Goal: Task Accomplishment & Management: Manage account settings

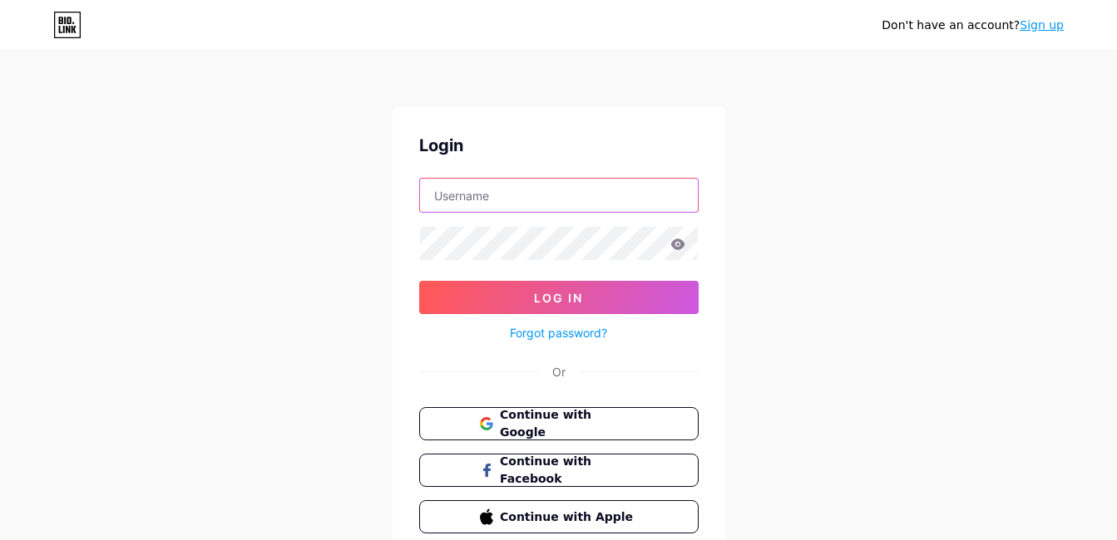
click at [508, 198] on input "text" at bounding box center [559, 195] width 278 height 33
click at [444, 200] on input "text" at bounding box center [559, 195] width 278 height 33
type input ";"
type input "landvietnam"
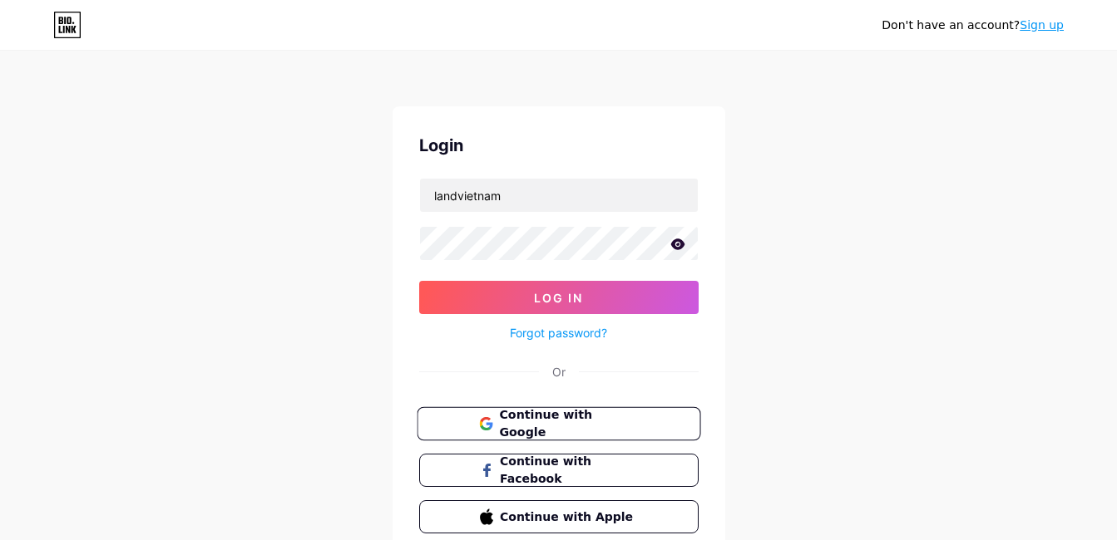
click at [574, 434] on button "Continue with Google" at bounding box center [559, 424] width 284 height 34
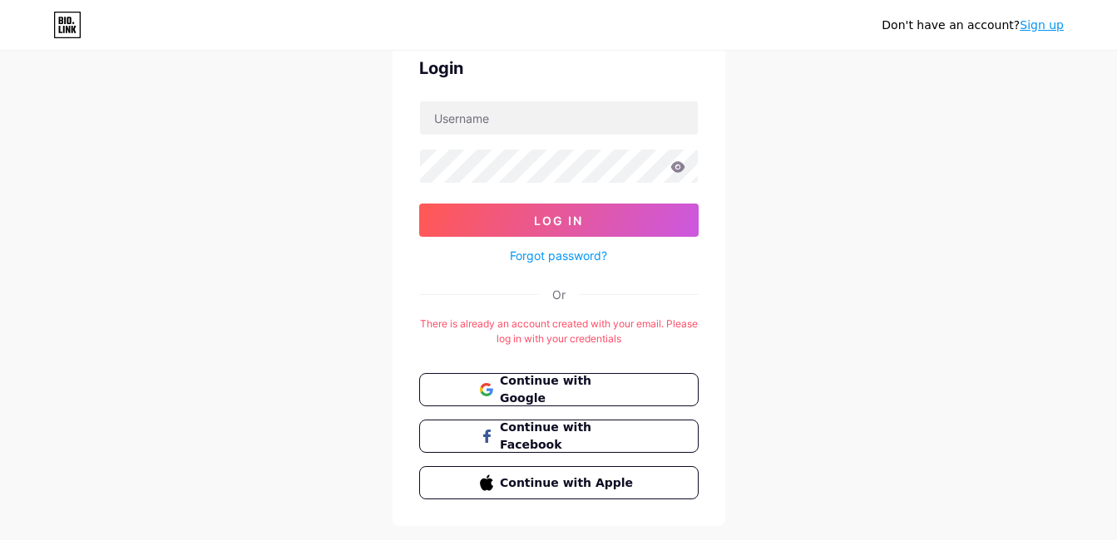
scroll to position [116, 0]
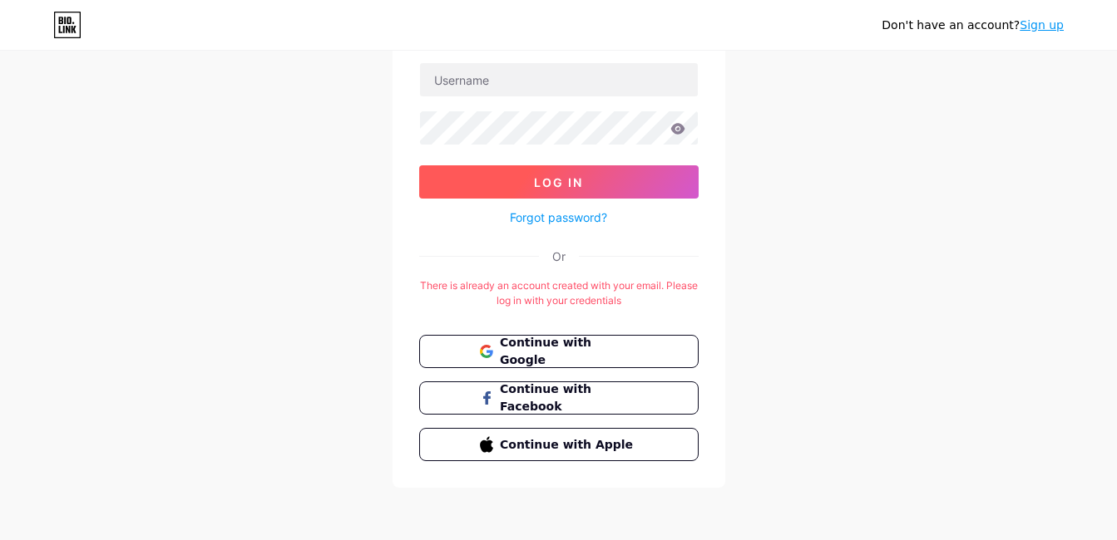
click at [572, 181] on span "Log In" at bounding box center [558, 182] width 49 height 14
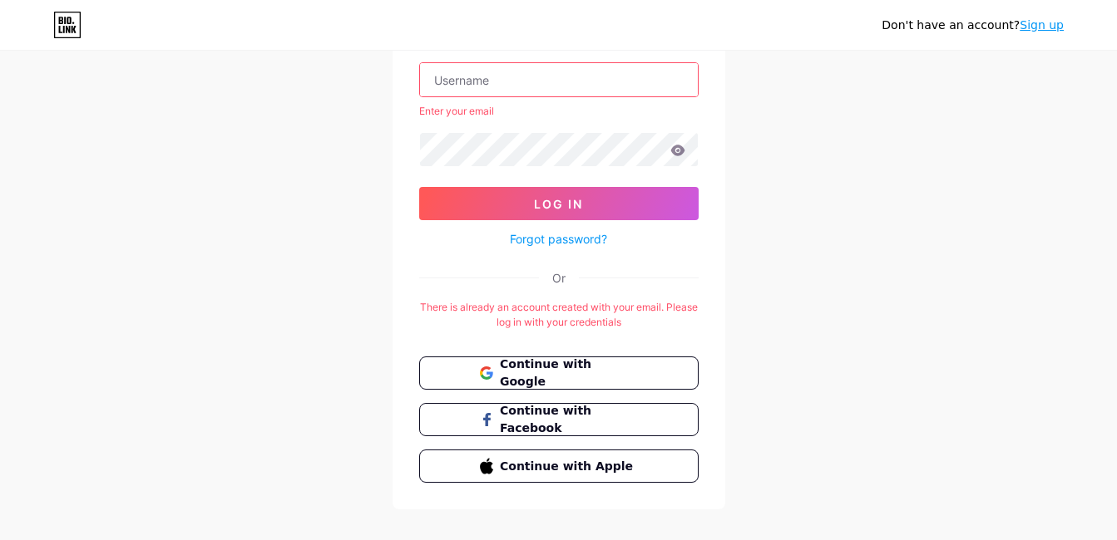
click at [522, 90] on input "text" at bounding box center [559, 79] width 278 height 33
click at [508, 83] on input "text" at bounding box center [559, 79] width 278 height 33
type input ";"
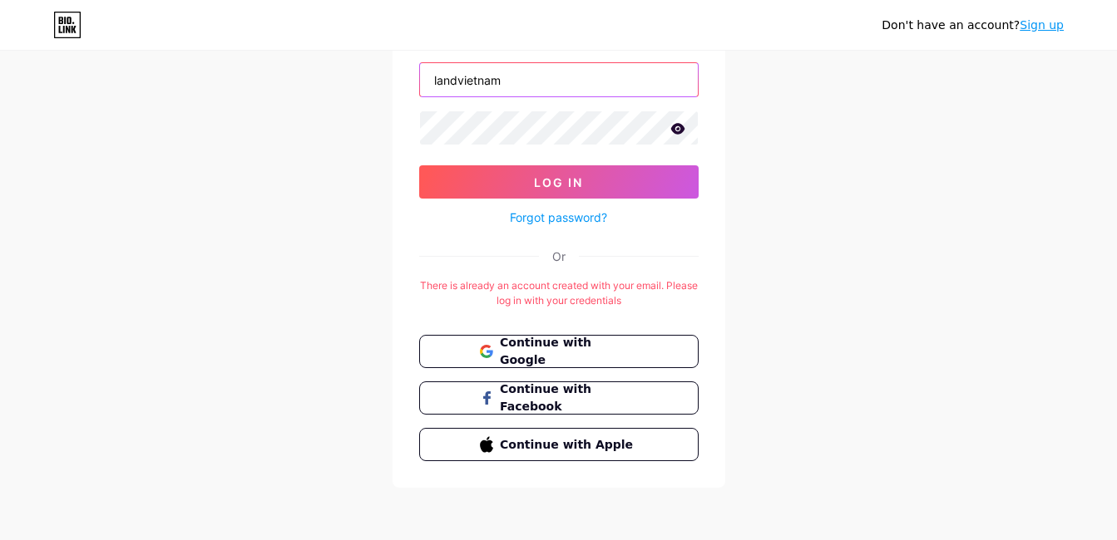
type input "landvietnam"
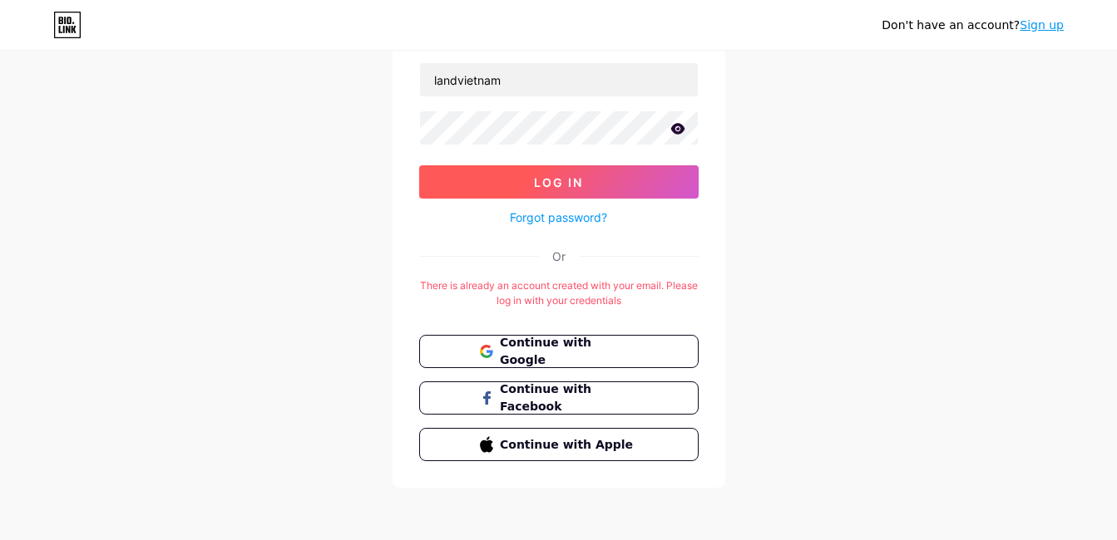
click at [614, 170] on button "Log In" at bounding box center [558, 181] width 279 height 33
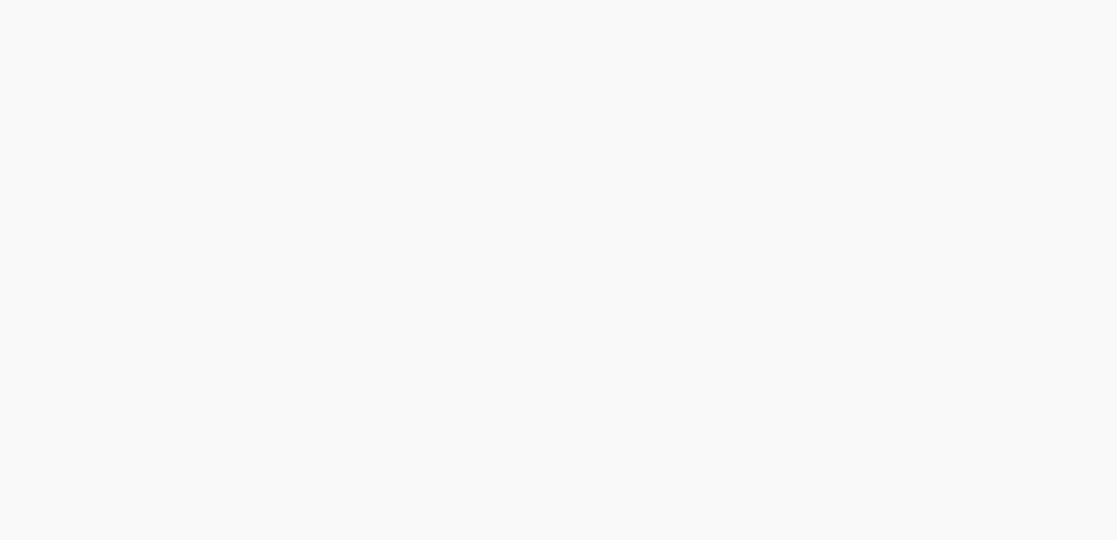
scroll to position [0, 0]
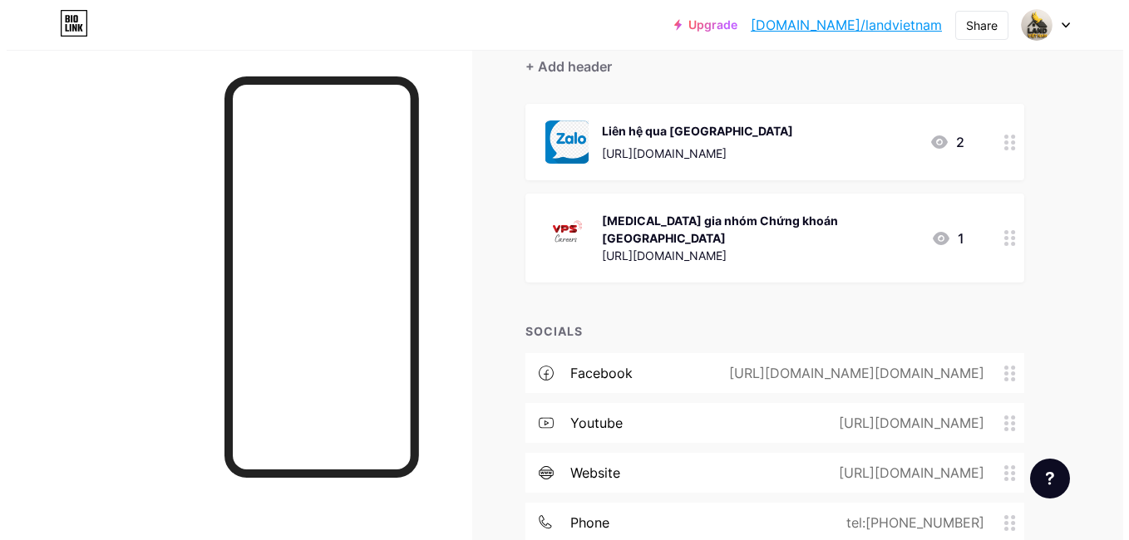
scroll to position [380, 0]
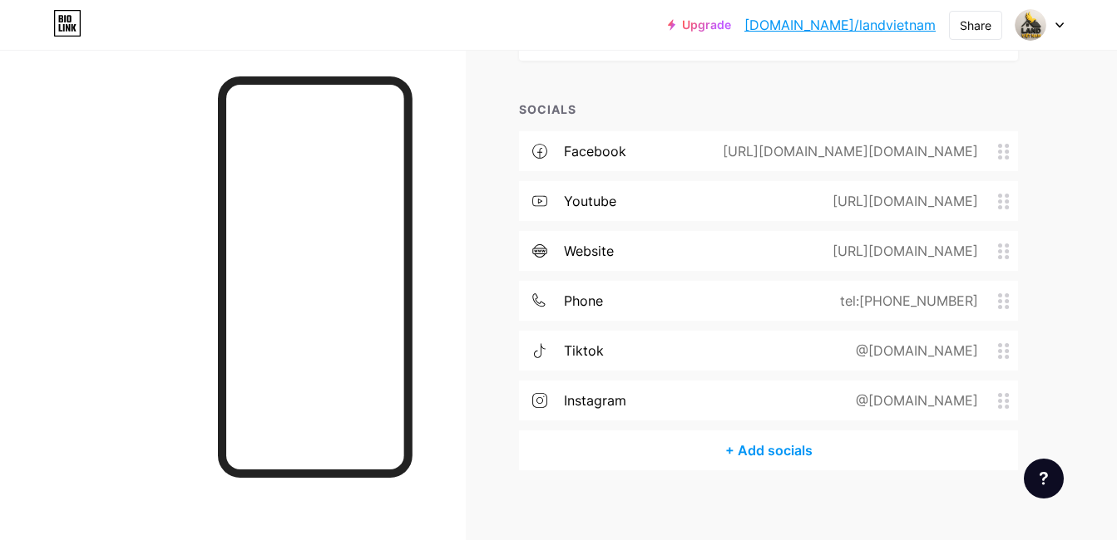
click at [790, 443] on div "+ Add socials" at bounding box center [768, 451] width 499 height 40
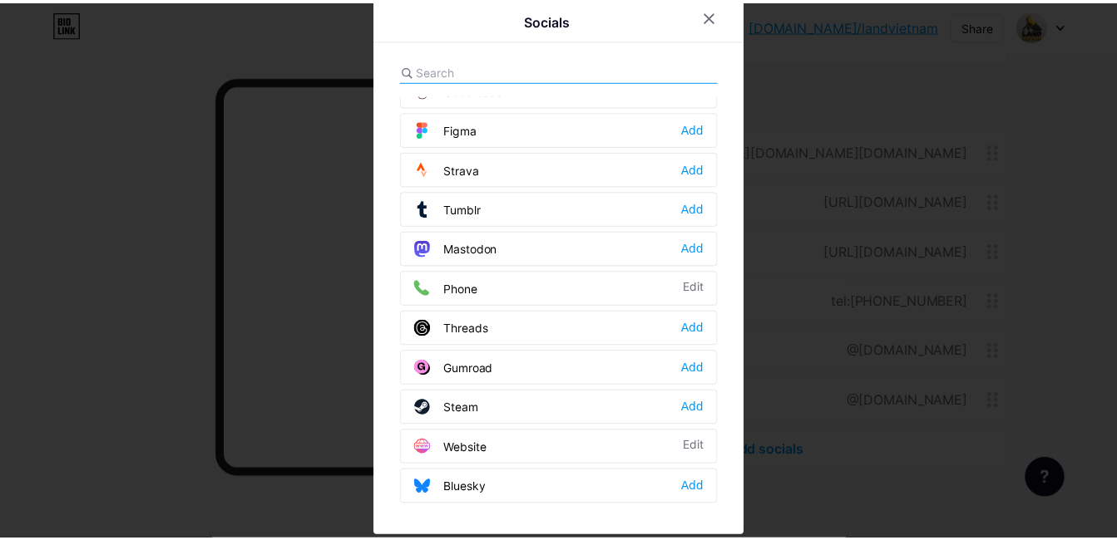
scroll to position [0, 0]
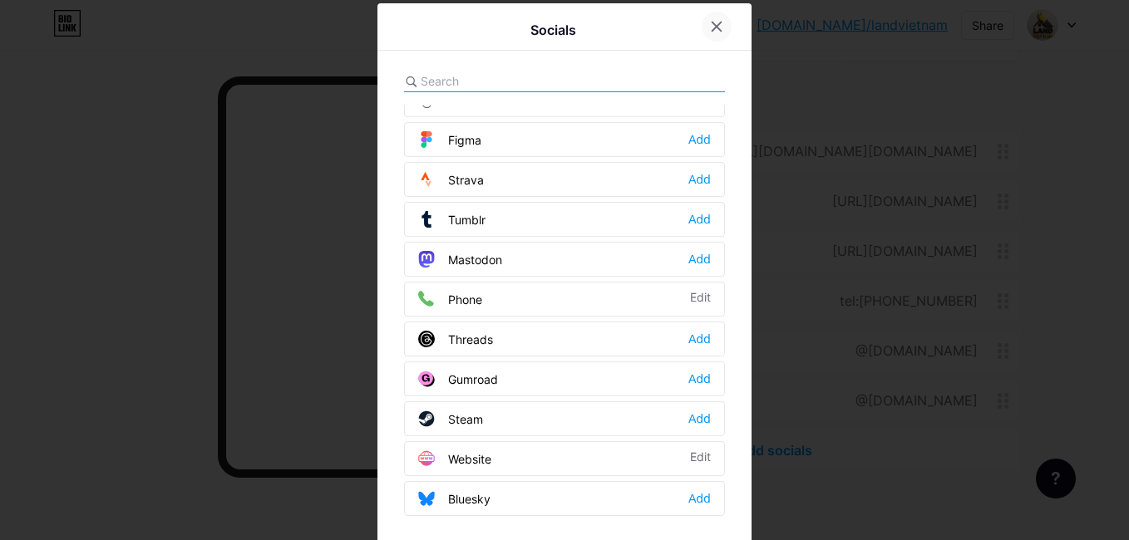
click at [722, 32] on div at bounding box center [717, 27] width 30 height 30
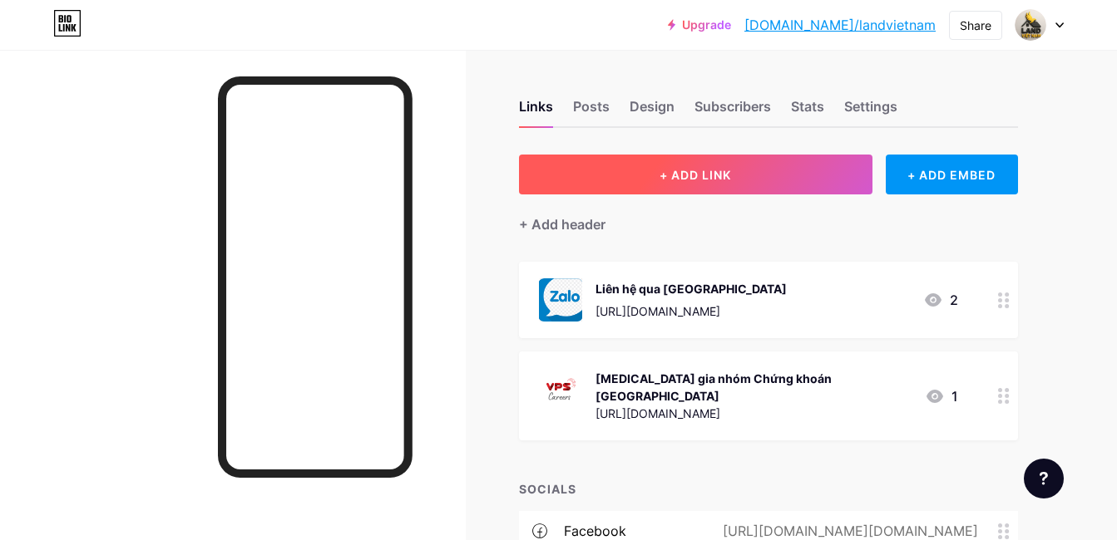
click at [752, 180] on button "+ ADD LINK" at bounding box center [695, 175] width 353 height 40
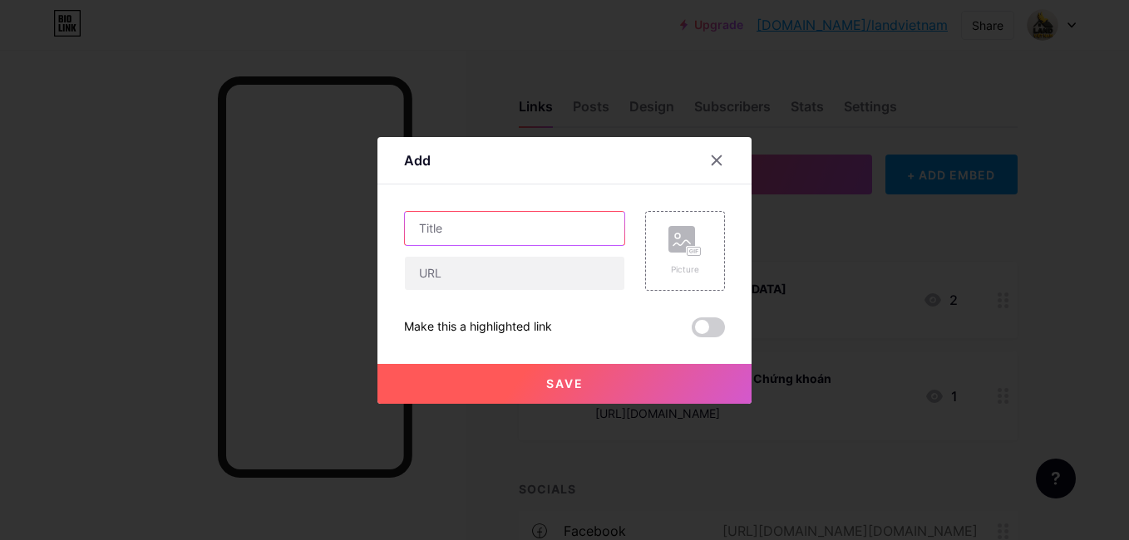
click at [512, 229] on input "text" at bounding box center [514, 228] width 219 height 33
type input "M"
click at [481, 219] on input "text" at bounding box center [514, 228] width 219 height 33
type input "b"
type input "Bất Động Sản [GEOGRAPHIC_DATA]"
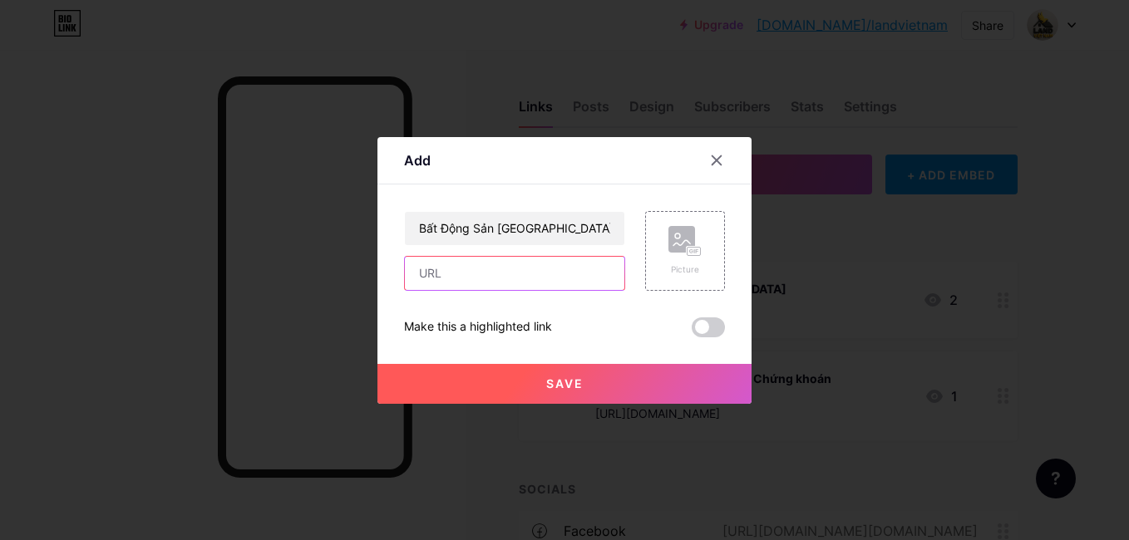
click at [454, 278] on input "text" at bounding box center [514, 273] width 219 height 33
paste input "[URL][DOMAIN_NAME]"
type input "[URL][DOMAIN_NAME]"
click at [679, 245] on icon at bounding box center [681, 242] width 17 height 5
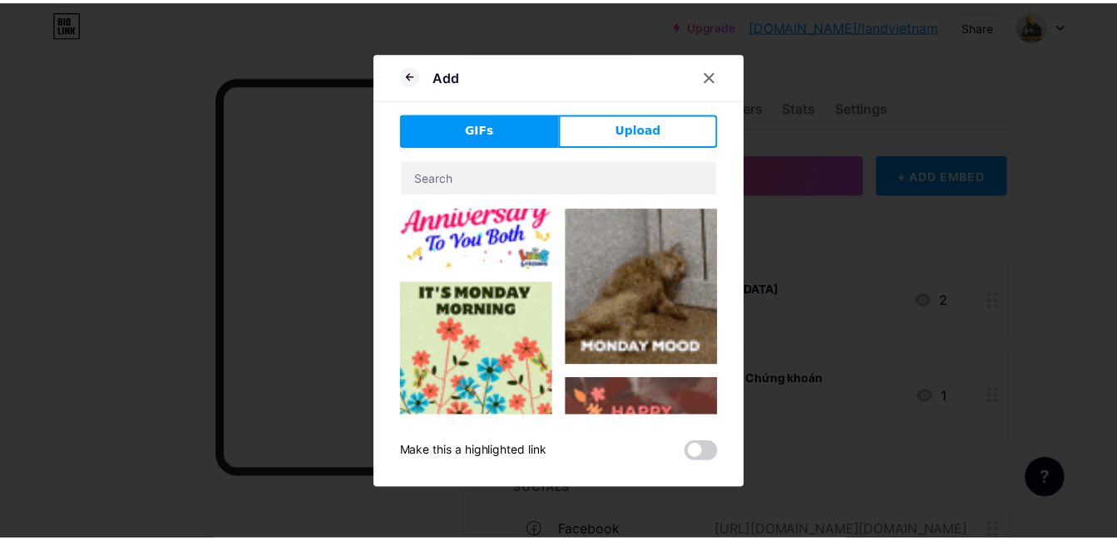
scroll to position [430, 0]
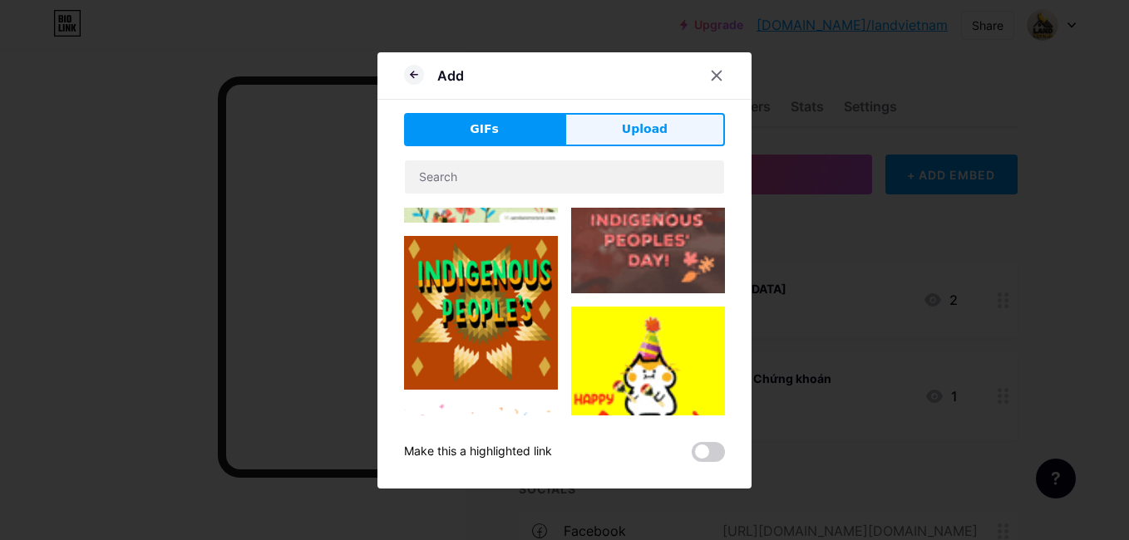
click at [668, 141] on button "Upload" at bounding box center [645, 129] width 160 height 33
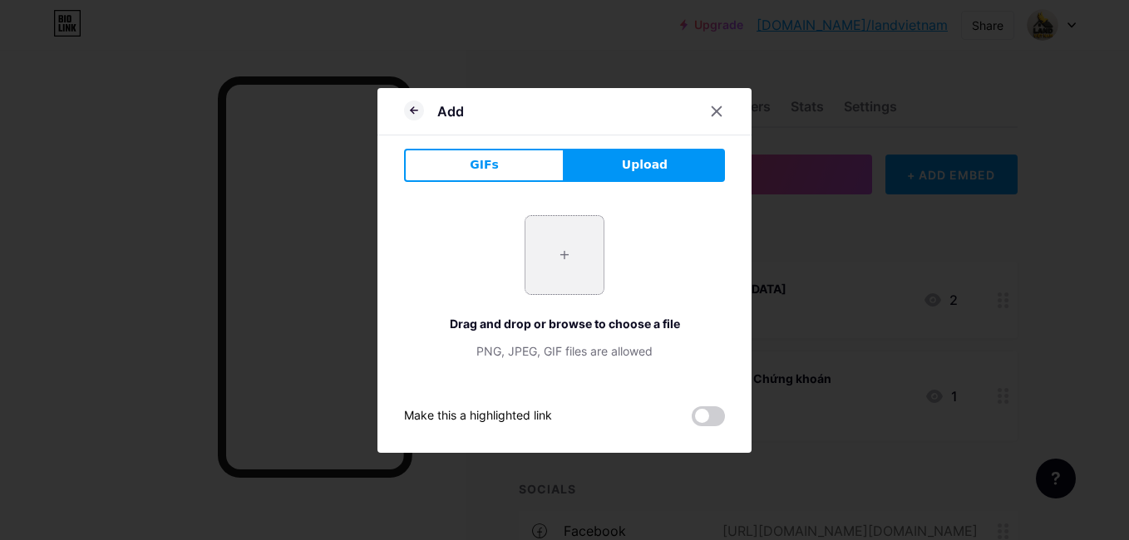
click at [564, 271] on input "file" at bounding box center [564, 255] width 78 height 78
click at [561, 228] on input "file" at bounding box center [564, 255] width 78 height 78
type input "C:\fakepath\632b14959b85a160c34ba5fd5bec634a.jpg"
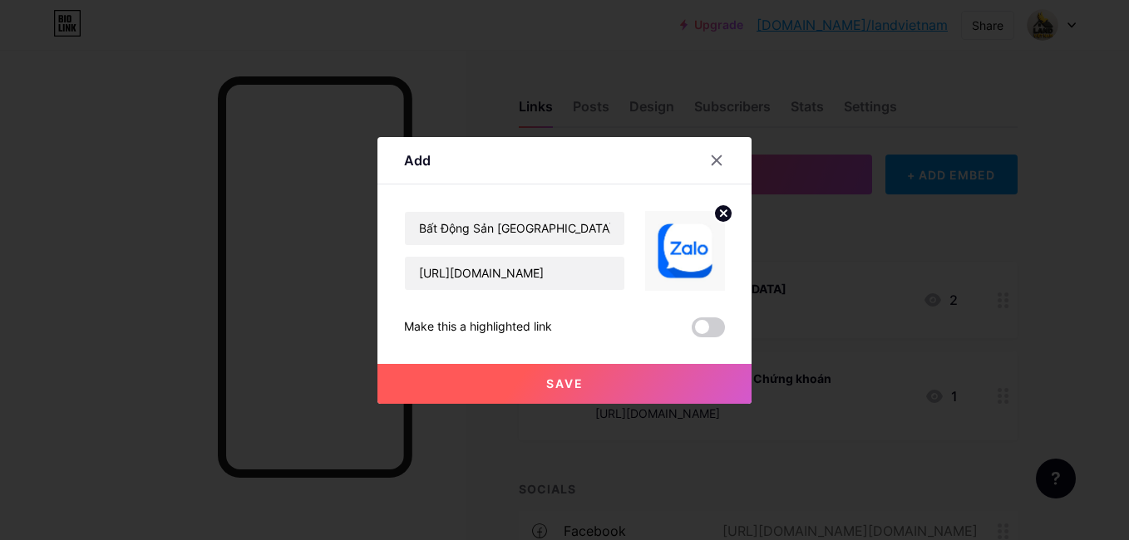
click at [581, 383] on span "Save" at bounding box center [564, 384] width 37 height 14
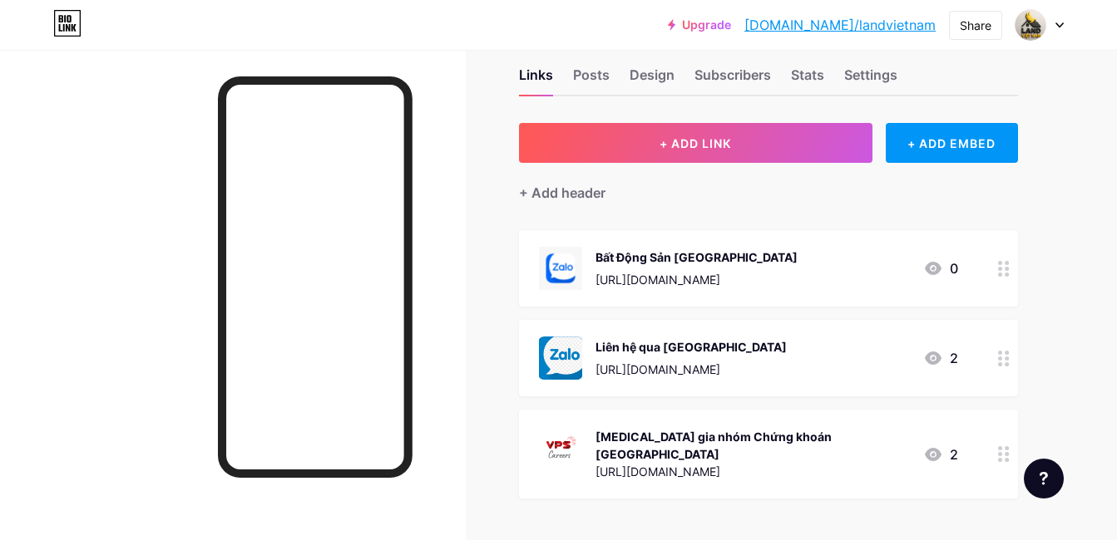
scroll to position [0, 0]
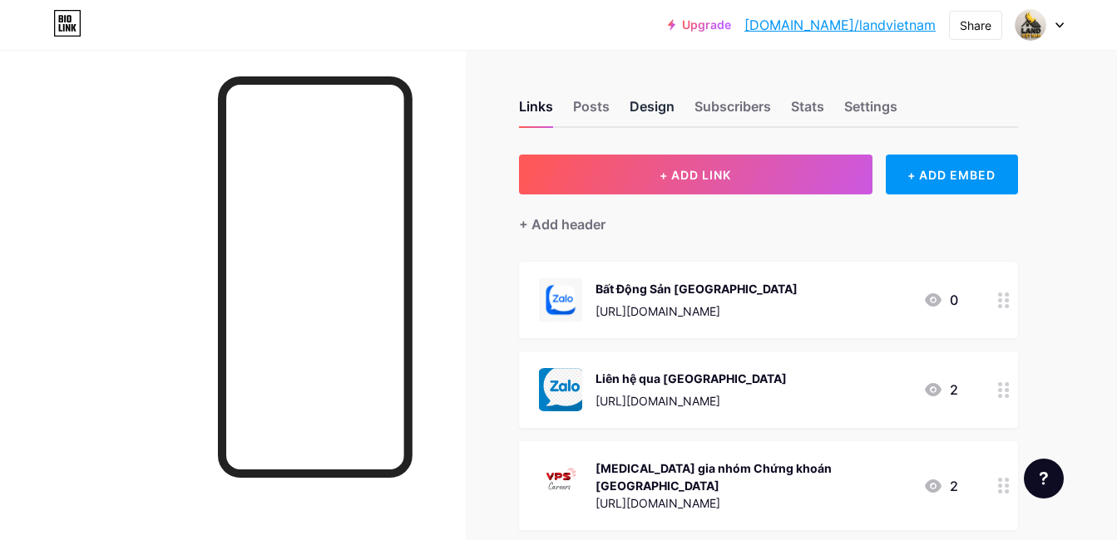
click at [634, 106] on div "Design" at bounding box center [651, 111] width 45 height 30
click at [606, 113] on div "Posts" at bounding box center [591, 111] width 37 height 30
click at [862, 106] on div "Settings" at bounding box center [870, 111] width 53 height 30
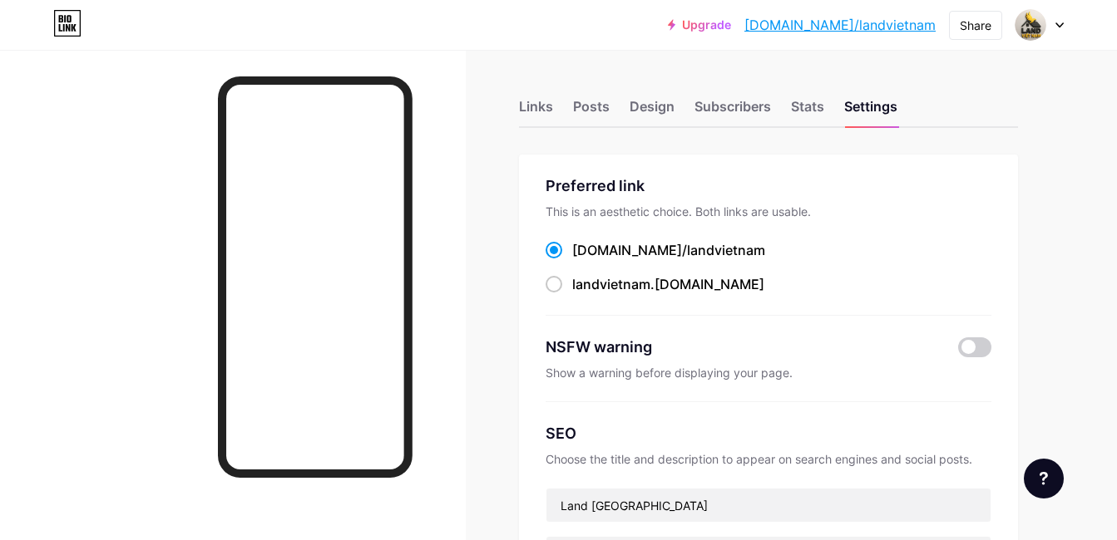
click at [789, 103] on div "Links Posts Design Subscribers Stats Settings" at bounding box center [768, 99] width 499 height 58
click at [814, 102] on div "Stats" at bounding box center [807, 111] width 33 height 30
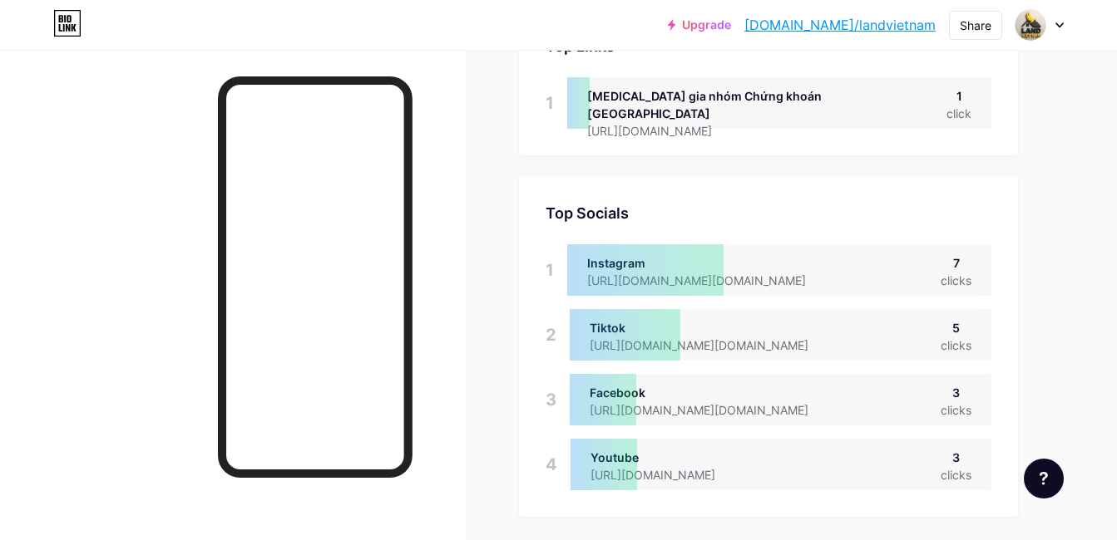
scroll to position [222, 0]
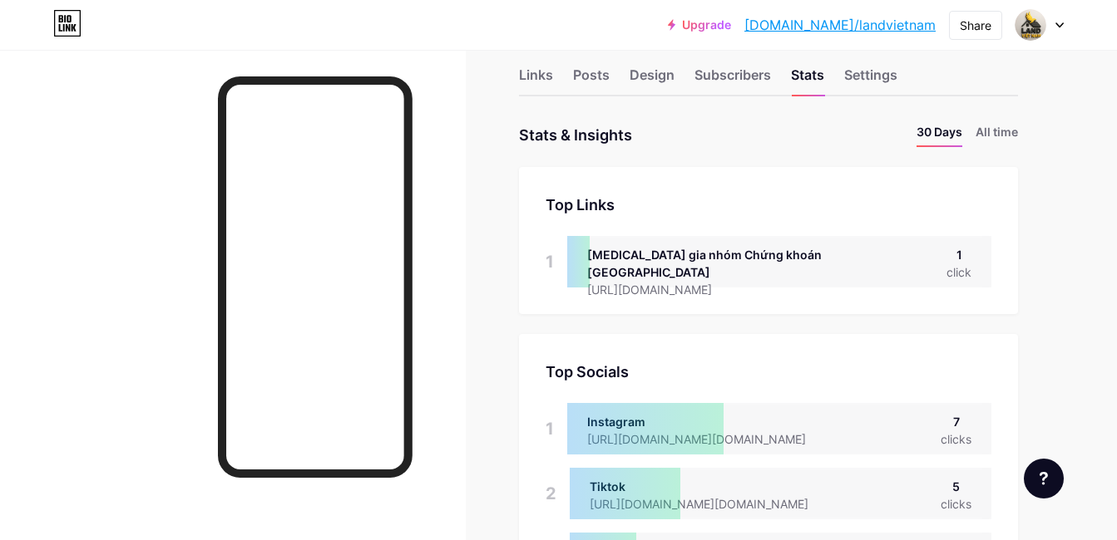
scroll to position [0, 0]
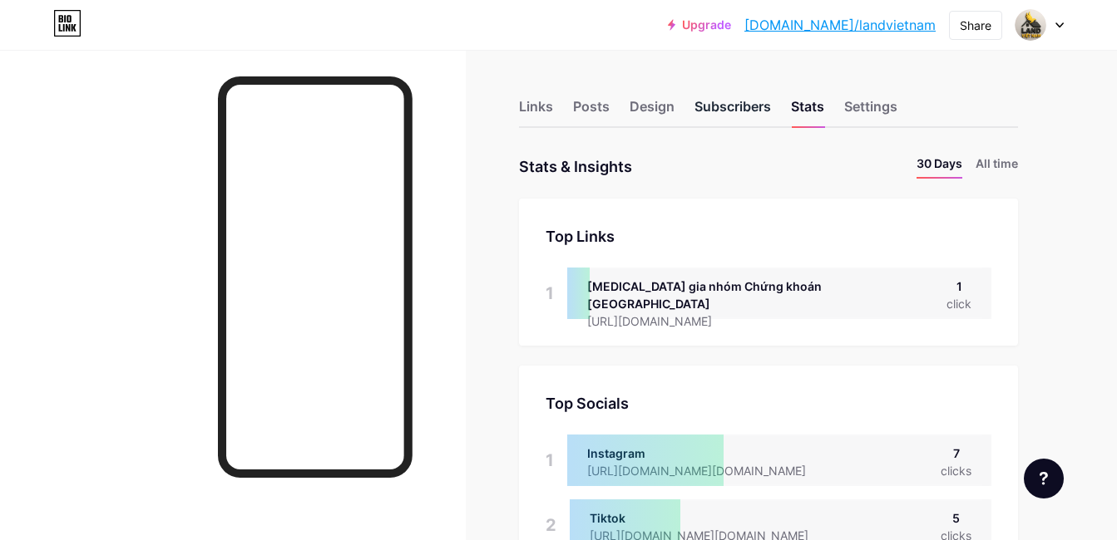
click at [738, 101] on div "Subscribers" at bounding box center [732, 111] width 76 height 30
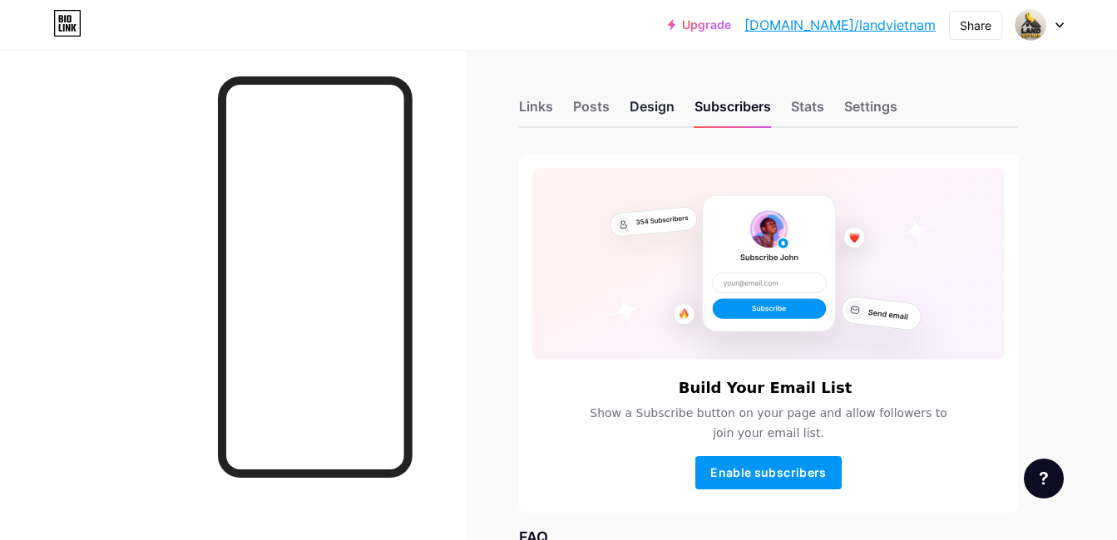
click at [644, 109] on div "Design" at bounding box center [651, 111] width 45 height 30
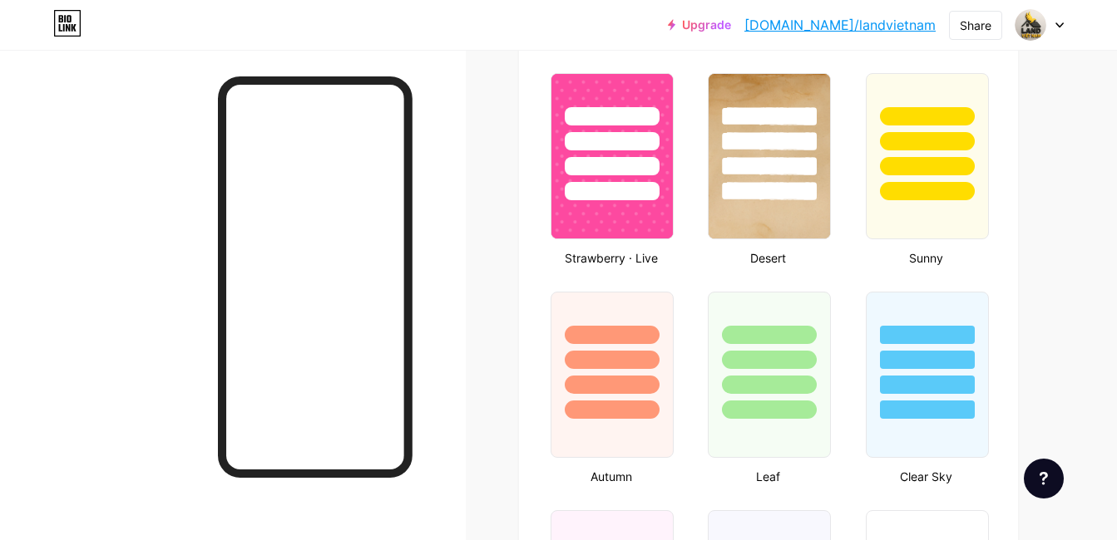
scroll to position [1330, 0]
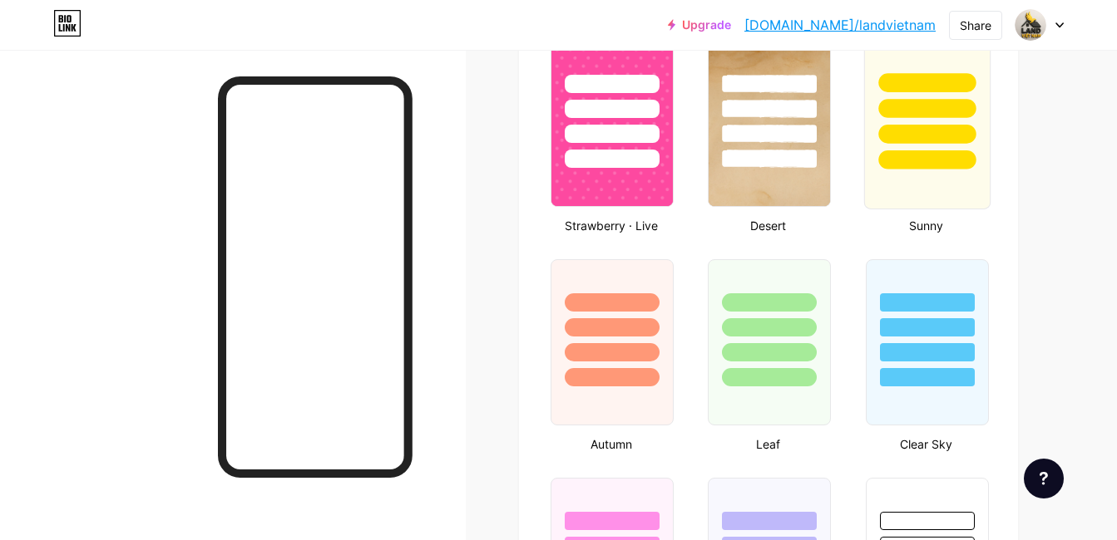
click at [921, 189] on div at bounding box center [926, 123] width 126 height 171
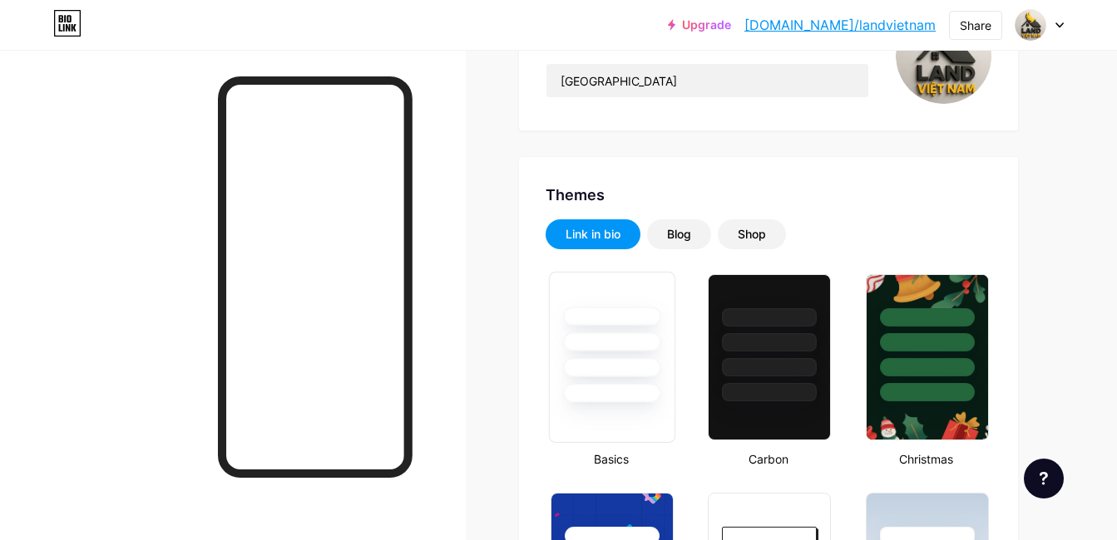
scroll to position [443, 0]
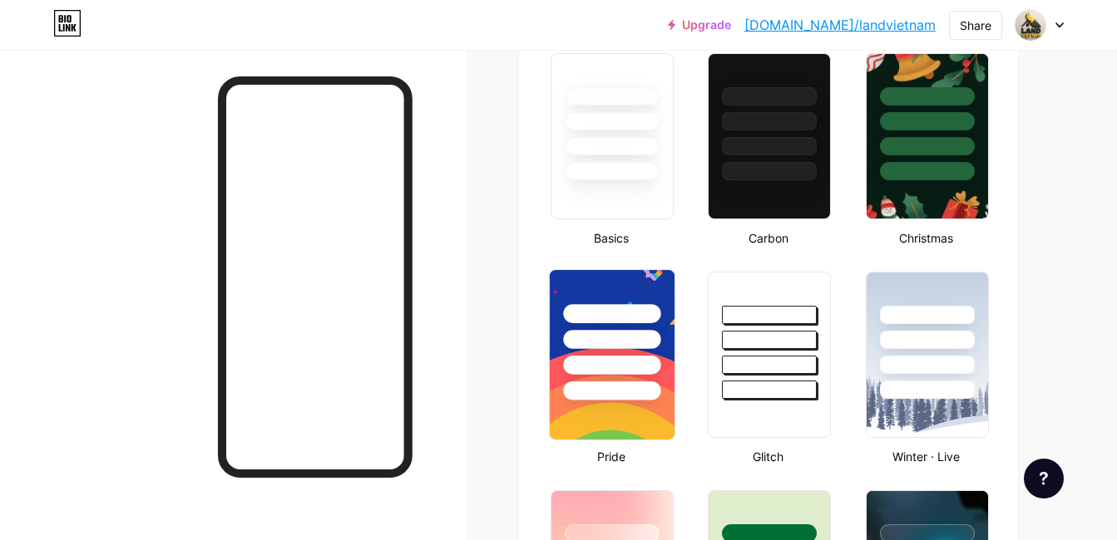
click at [644, 370] on div at bounding box center [611, 365] width 97 height 19
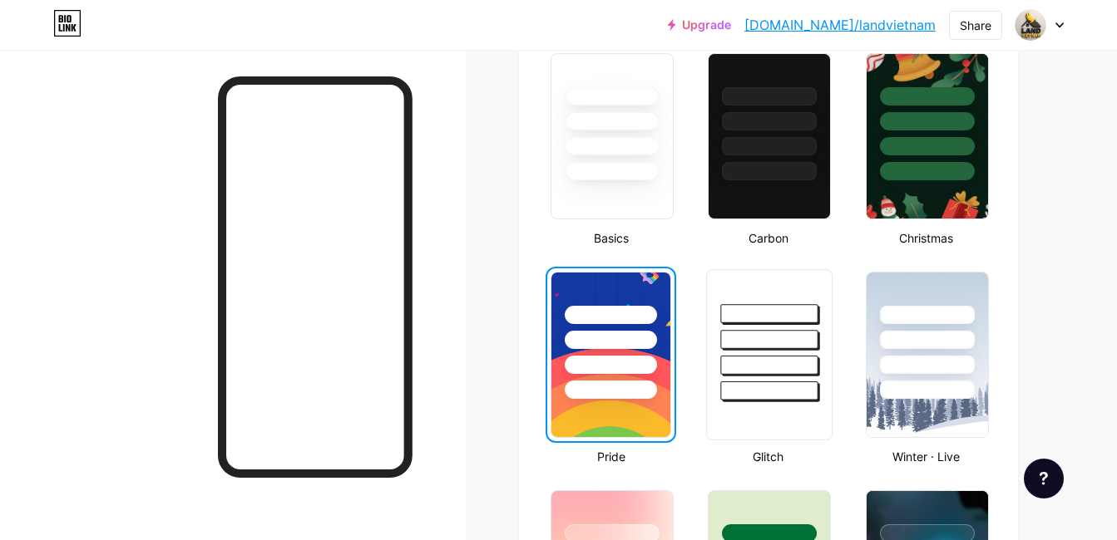
click at [772, 365] on div at bounding box center [769, 365] width 97 height 19
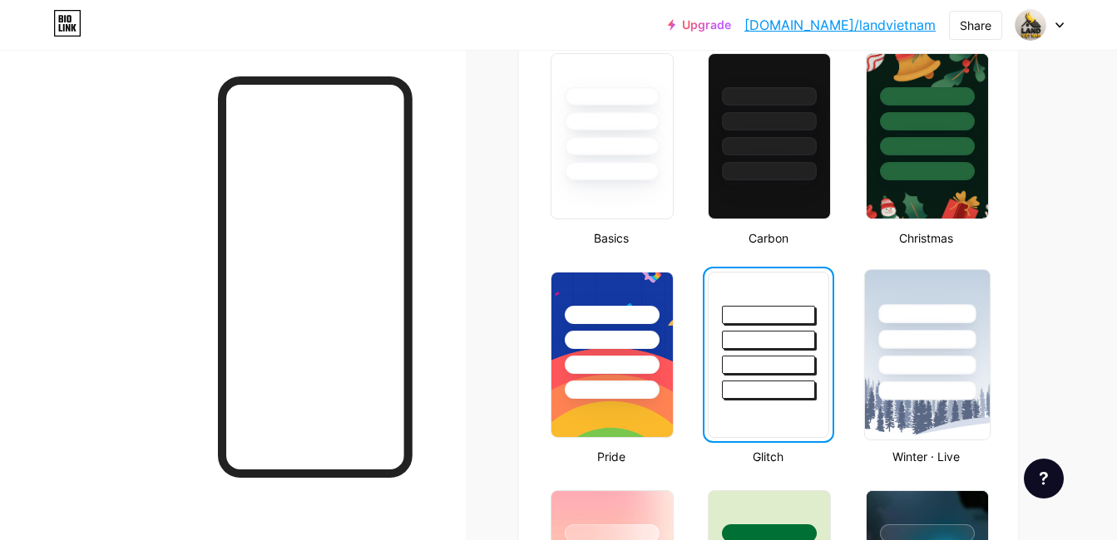
click at [925, 348] on div at bounding box center [926, 339] width 97 height 19
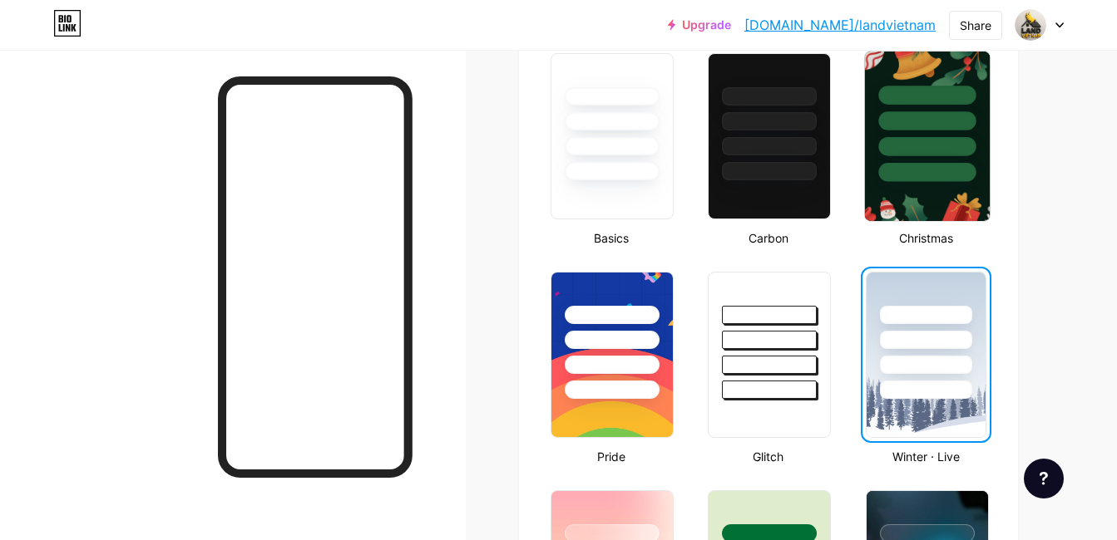
click at [928, 160] on div at bounding box center [926, 117] width 125 height 131
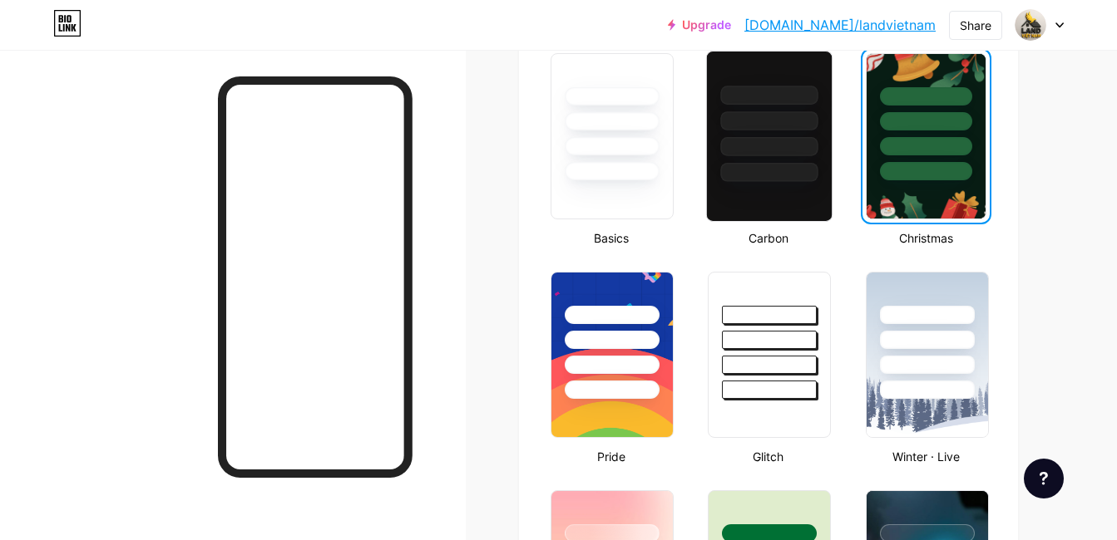
click at [761, 154] on div at bounding box center [769, 146] width 97 height 19
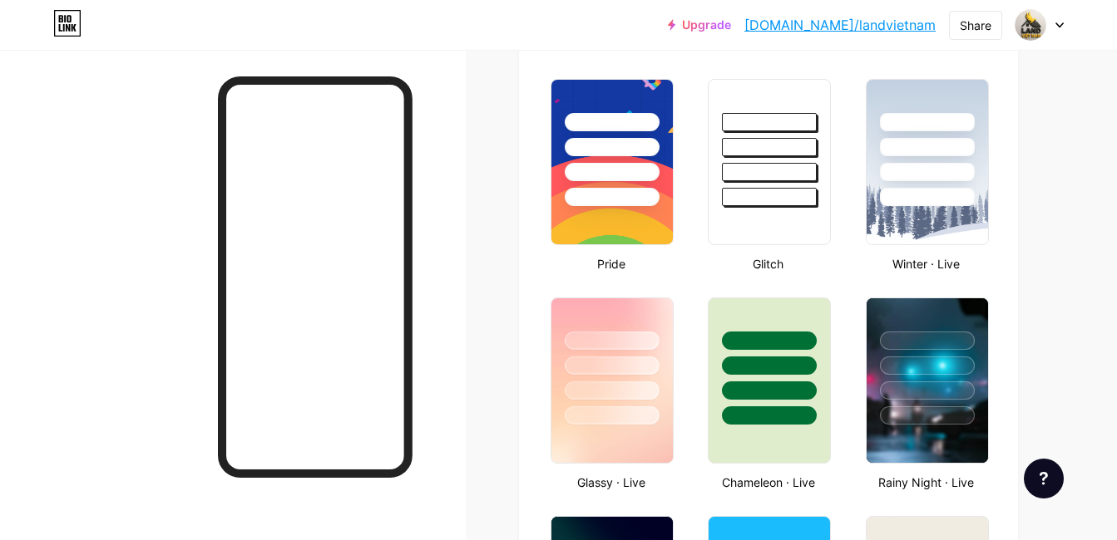
scroll to position [665, 0]
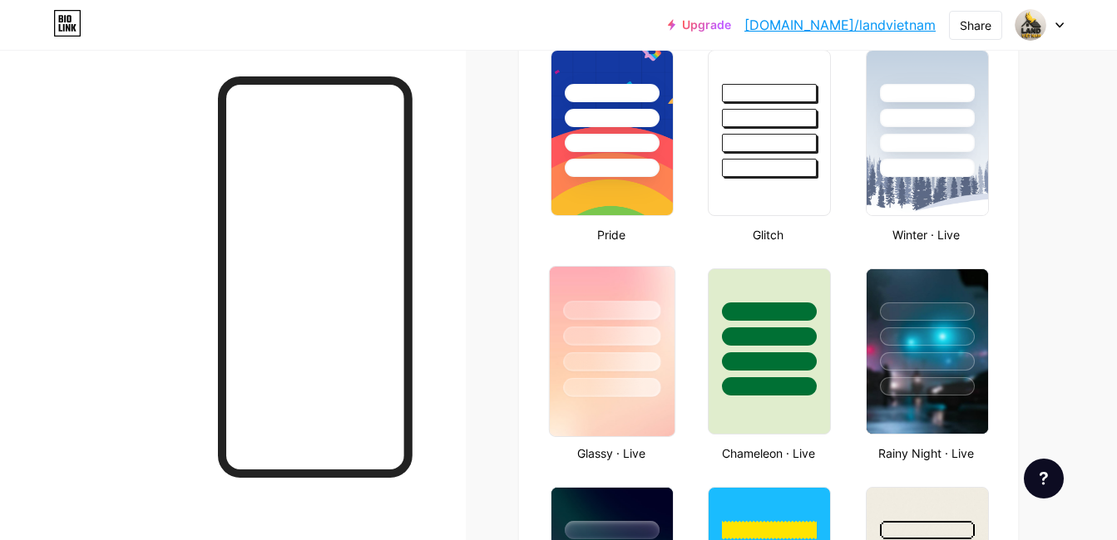
click at [625, 358] on div at bounding box center [611, 362] width 97 height 19
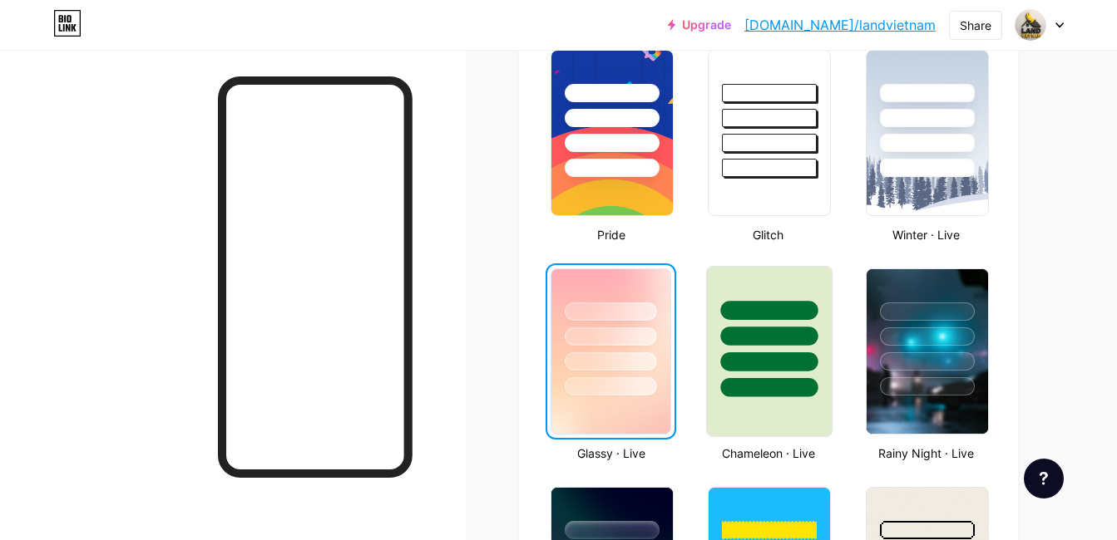
click at [773, 353] on div at bounding box center [769, 362] width 97 height 19
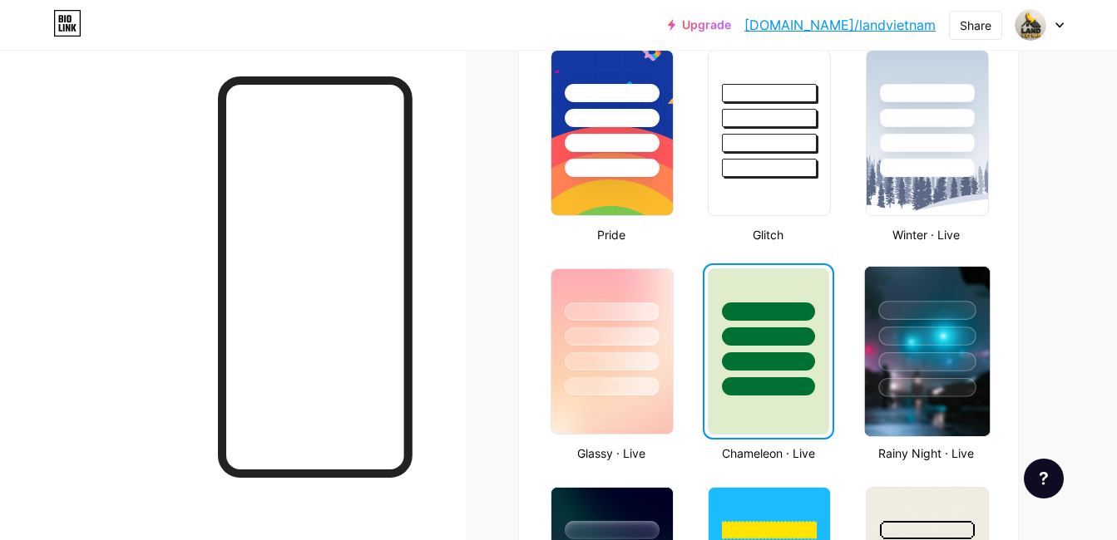
click at [925, 346] on div at bounding box center [926, 332] width 125 height 131
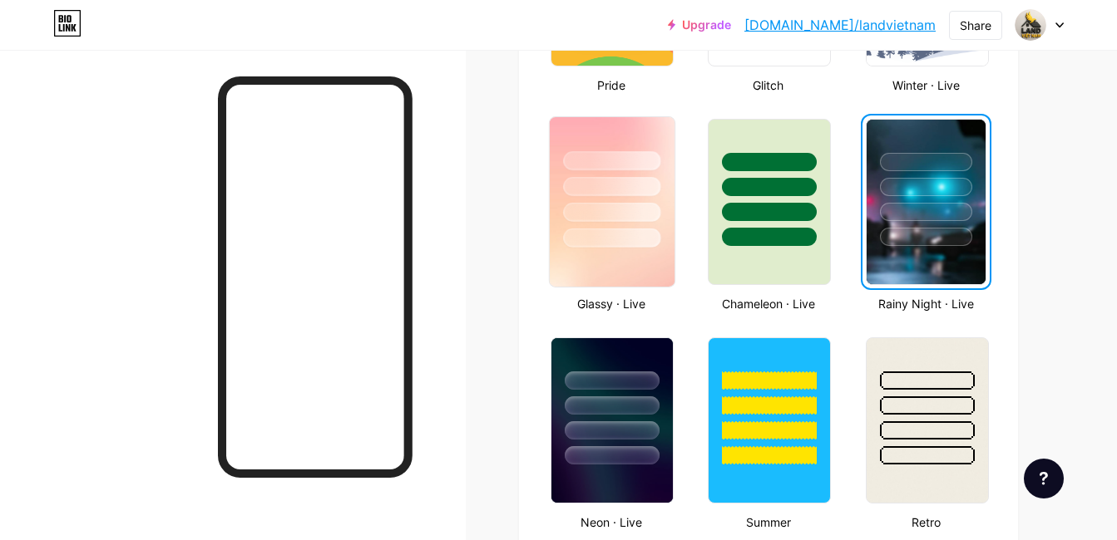
scroll to position [887, 0]
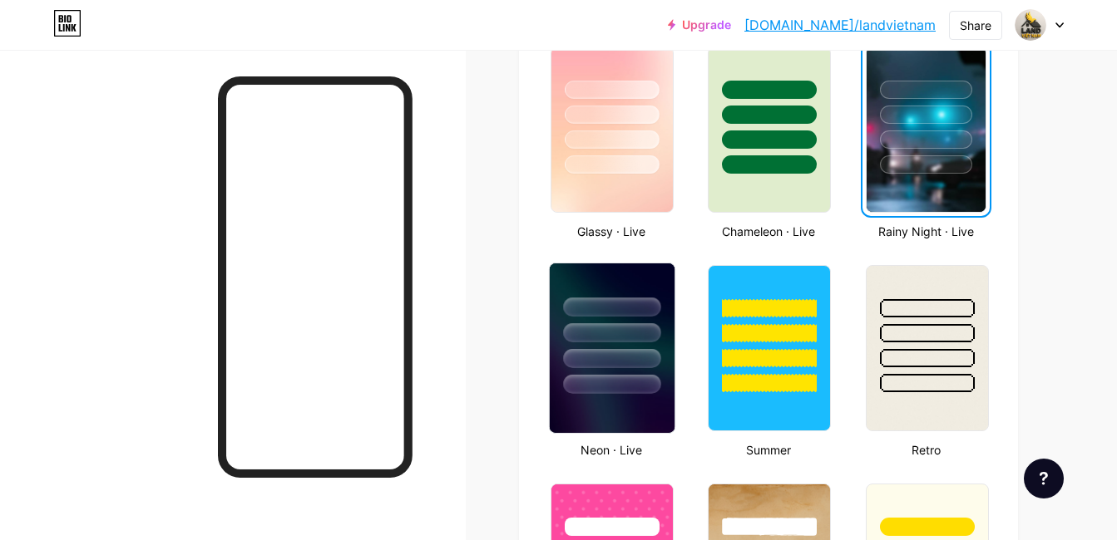
click at [614, 354] on div at bounding box center [611, 358] width 97 height 19
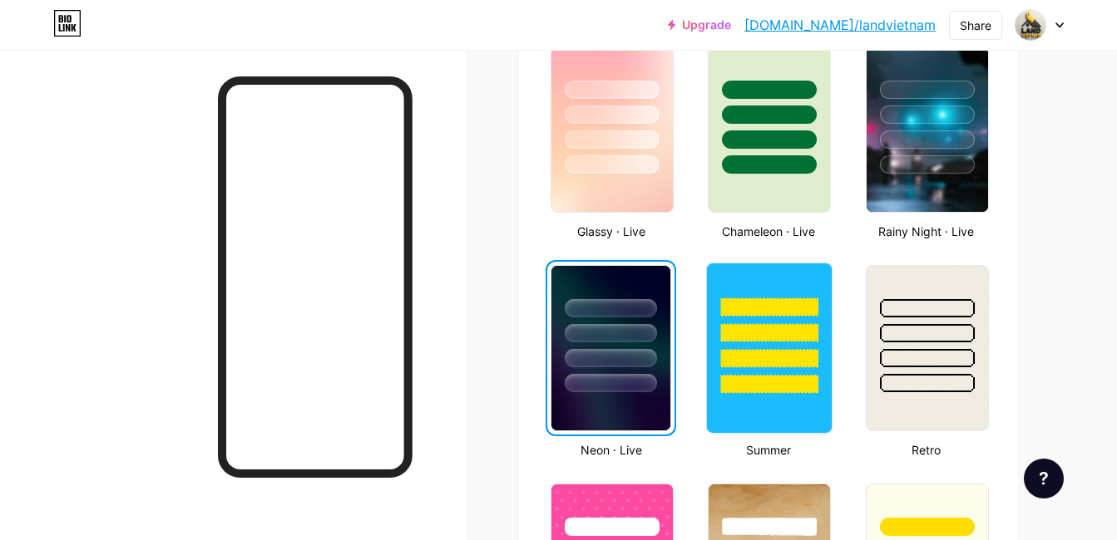
click at [770, 375] on div at bounding box center [769, 384] width 97 height 19
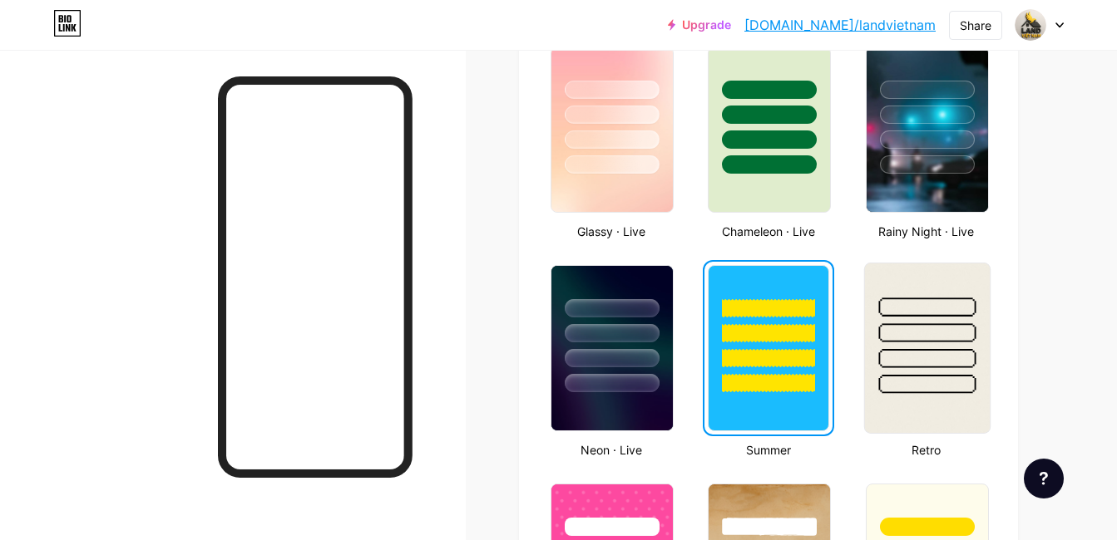
click at [928, 370] on div at bounding box center [926, 329] width 125 height 131
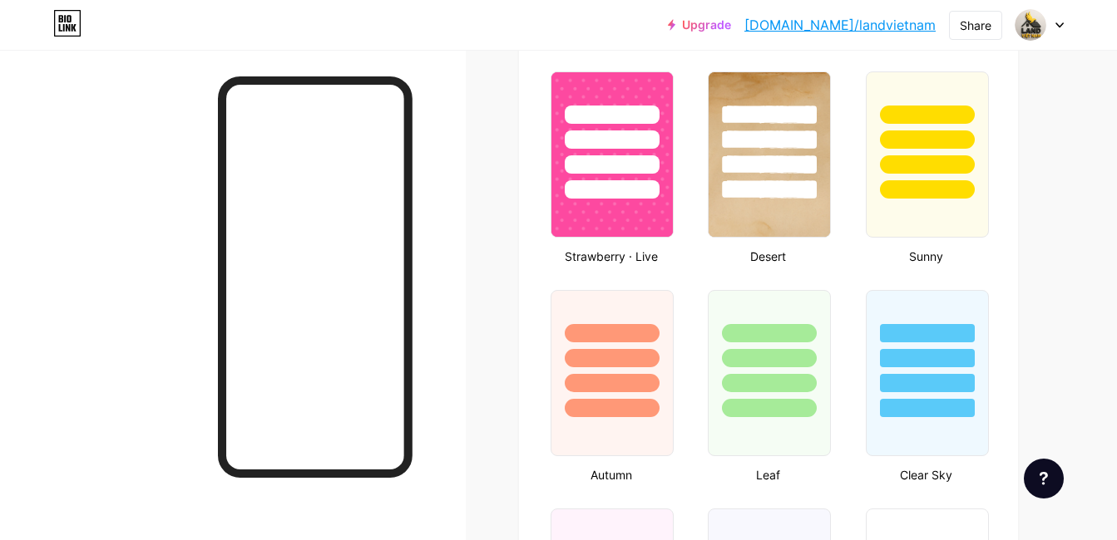
scroll to position [1330, 0]
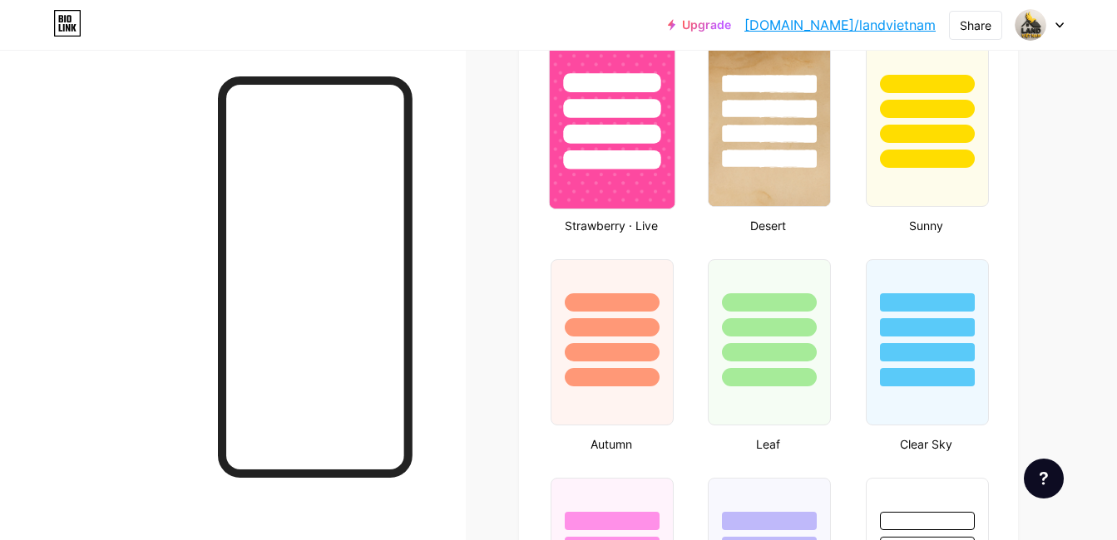
click at [628, 168] on div at bounding box center [611, 159] width 97 height 19
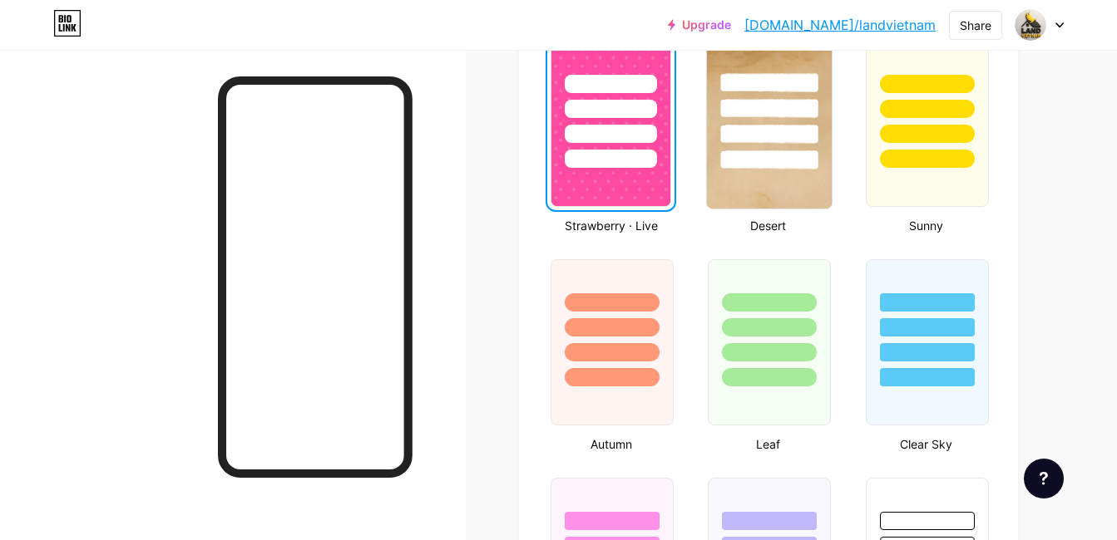
click at [772, 145] on div at bounding box center [769, 104] width 125 height 131
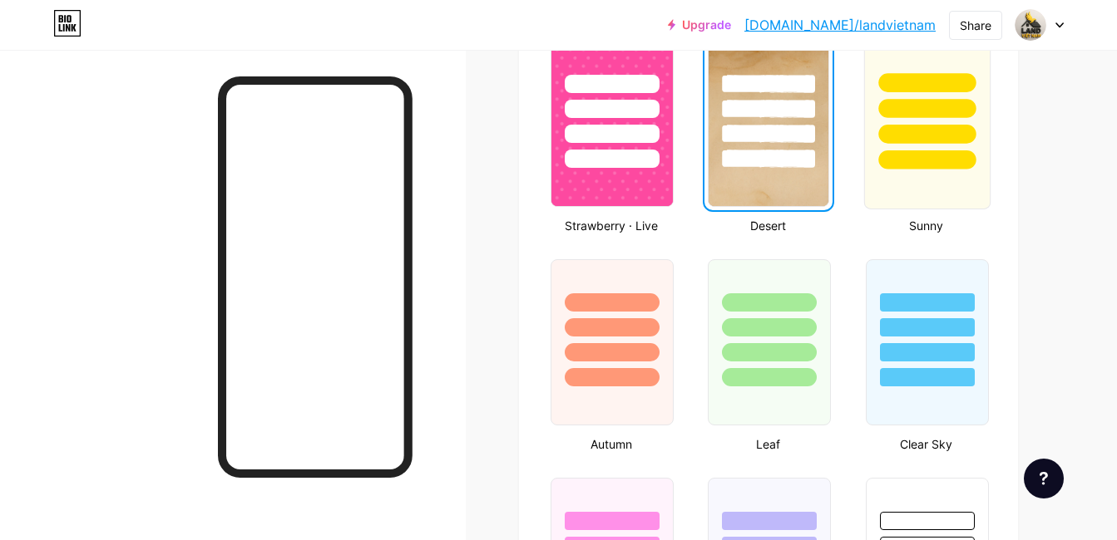
click at [912, 171] on div at bounding box center [926, 123] width 126 height 171
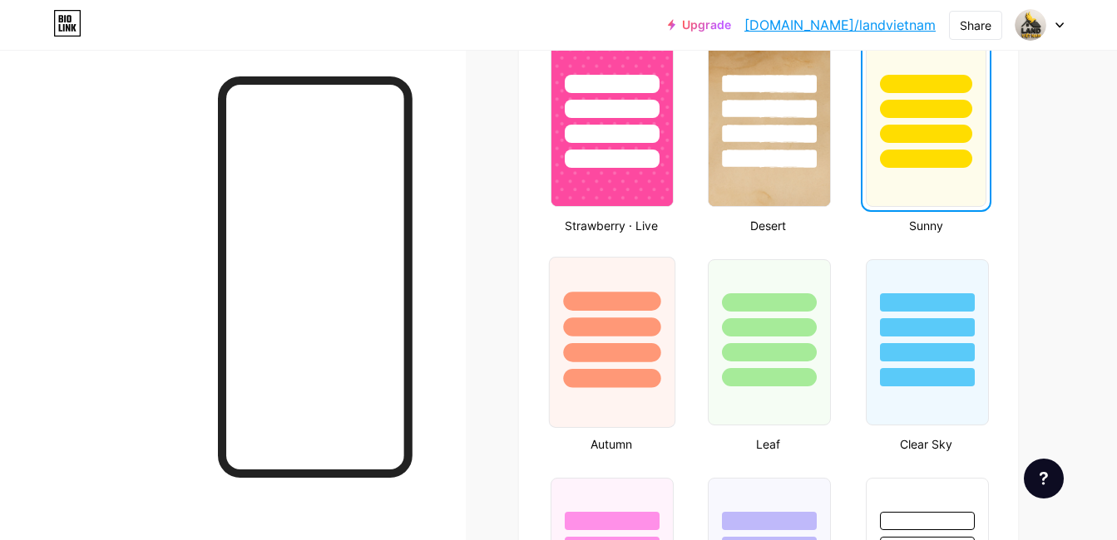
click at [625, 328] on div at bounding box center [611, 327] width 97 height 19
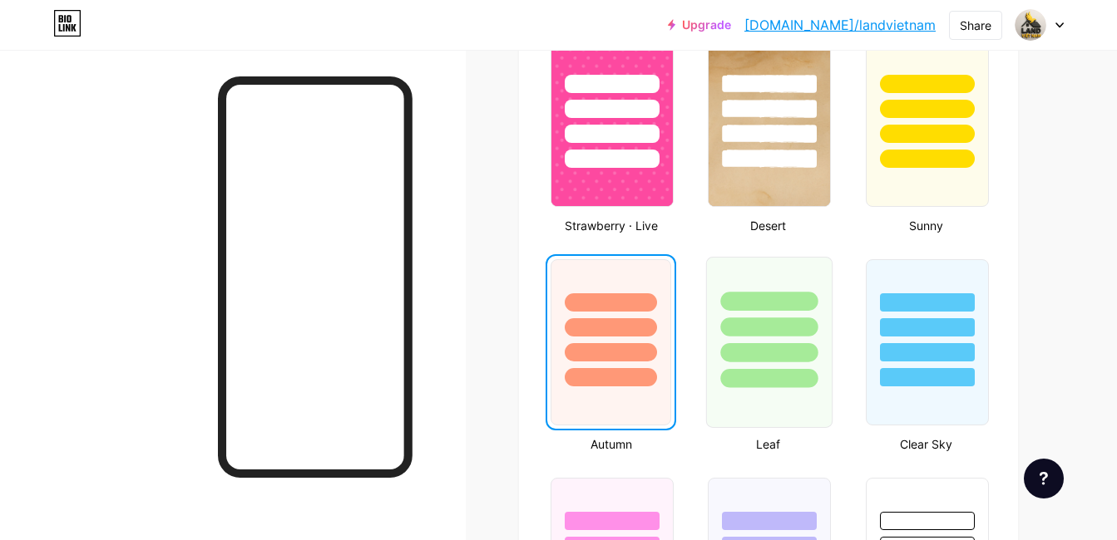
click at [754, 340] on div at bounding box center [769, 323] width 125 height 131
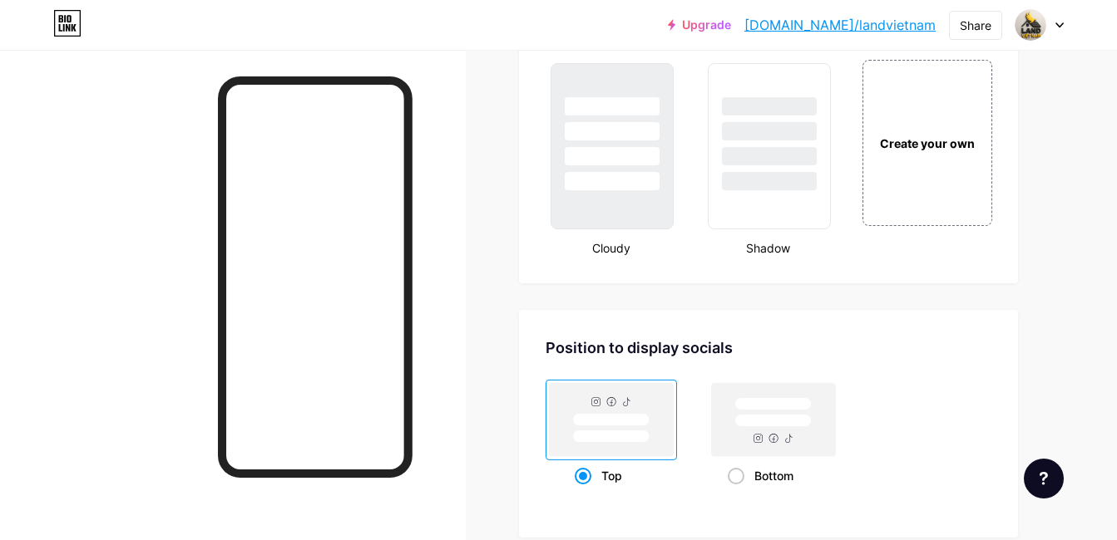
scroll to position [1995, 0]
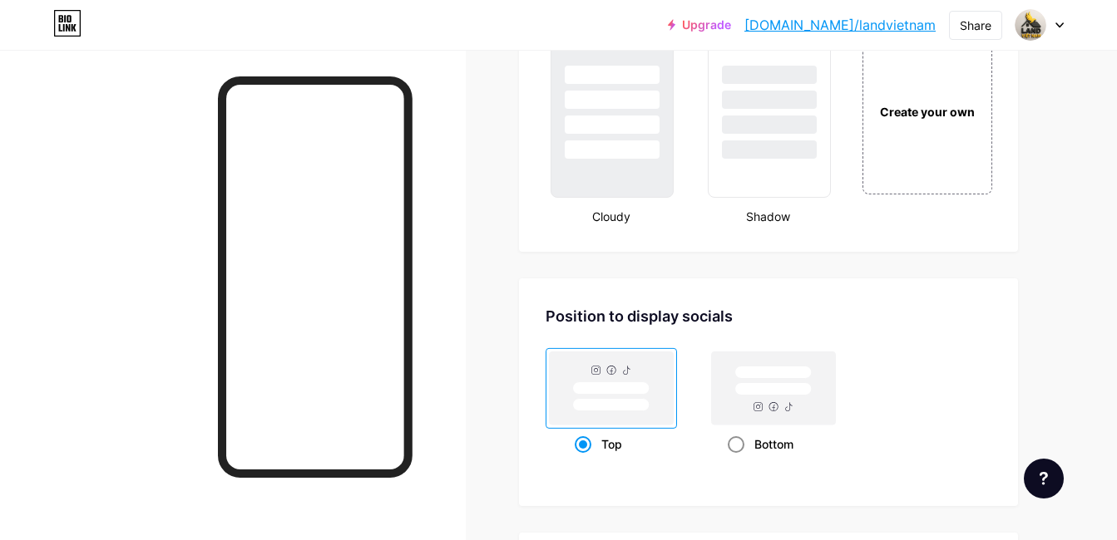
click at [746, 443] on div "Bottom" at bounding box center [774, 444] width 92 height 31
click at [738, 460] on input "Bottom" at bounding box center [733, 465] width 11 height 11
radio input "true"
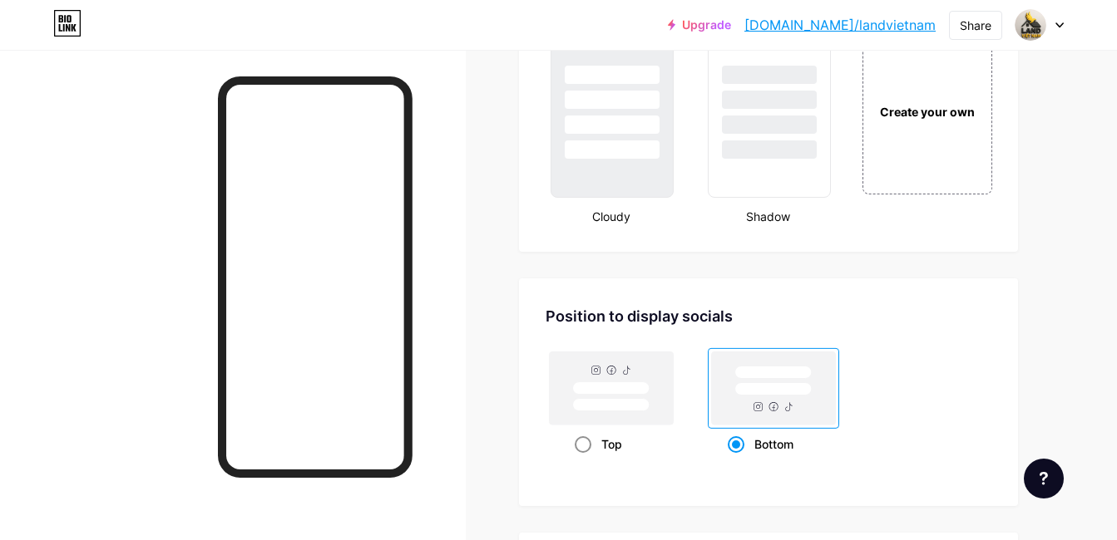
click at [629, 378] on rect at bounding box center [612, 388] width 124 height 73
click at [585, 460] on input "Top" at bounding box center [580, 465] width 11 height 11
radio input "true"
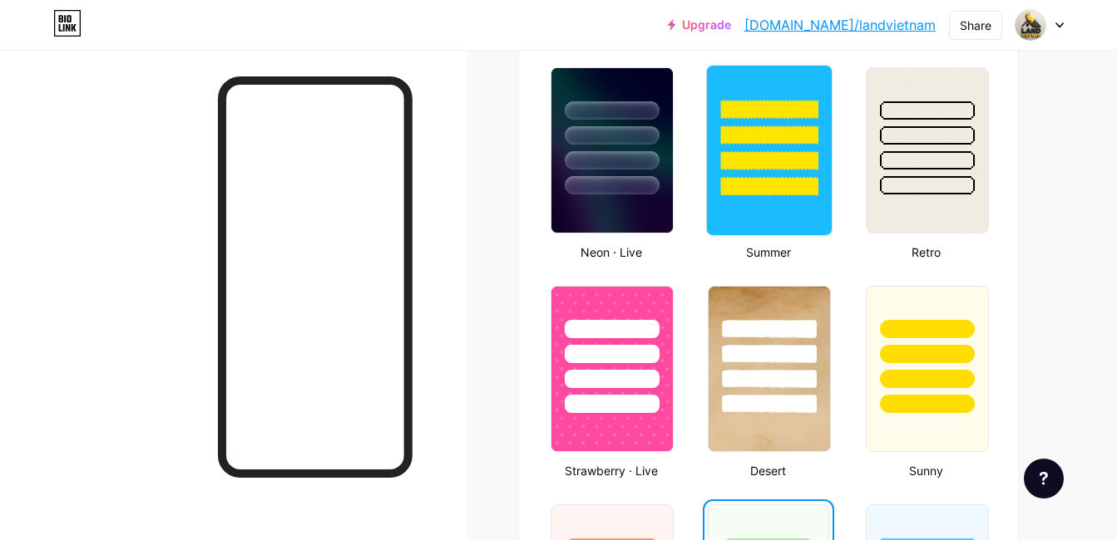
scroll to position [1330, 0]
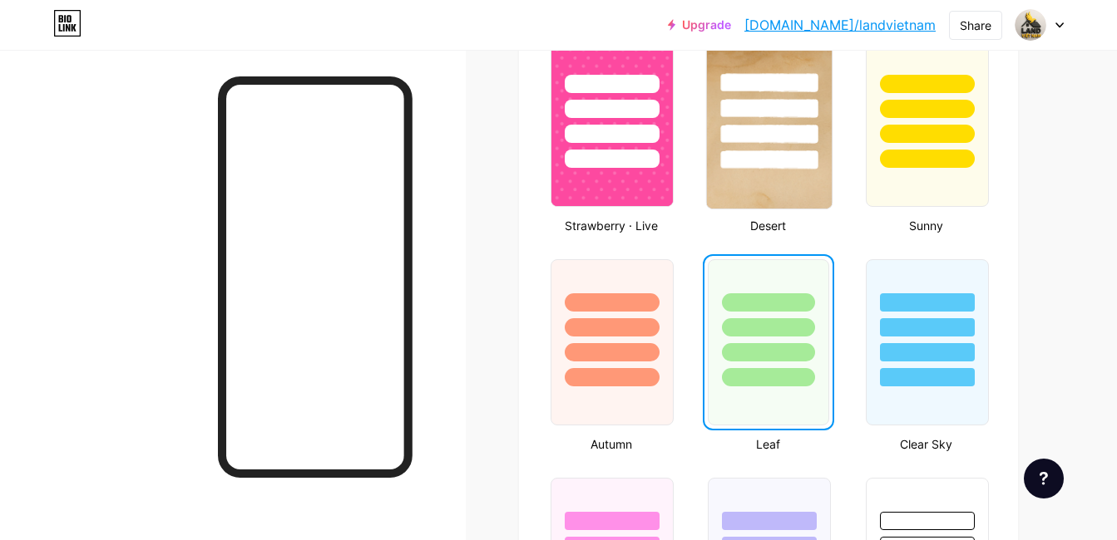
click at [774, 138] on div at bounding box center [769, 134] width 97 height 19
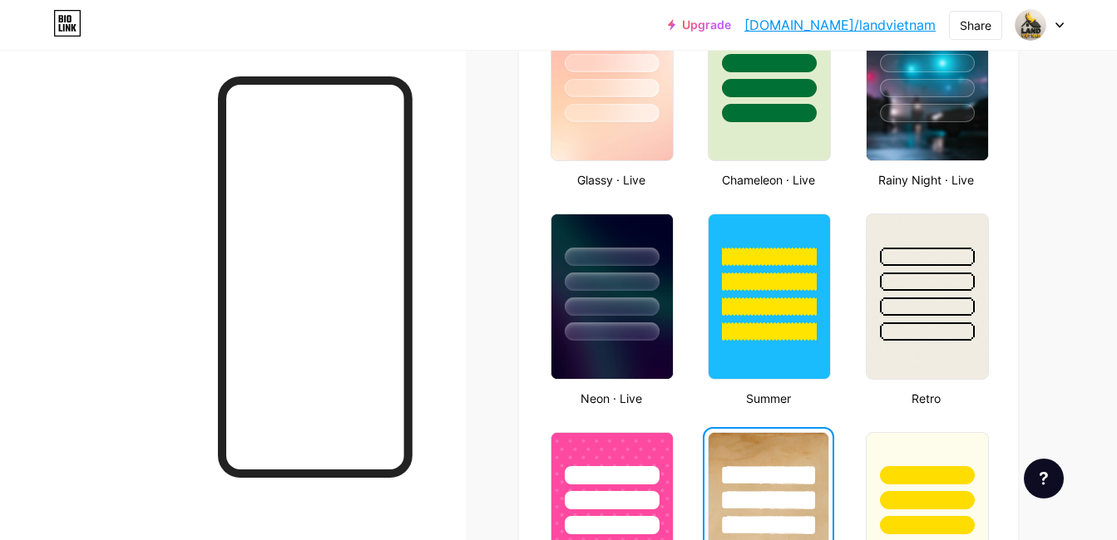
scroll to position [665, 0]
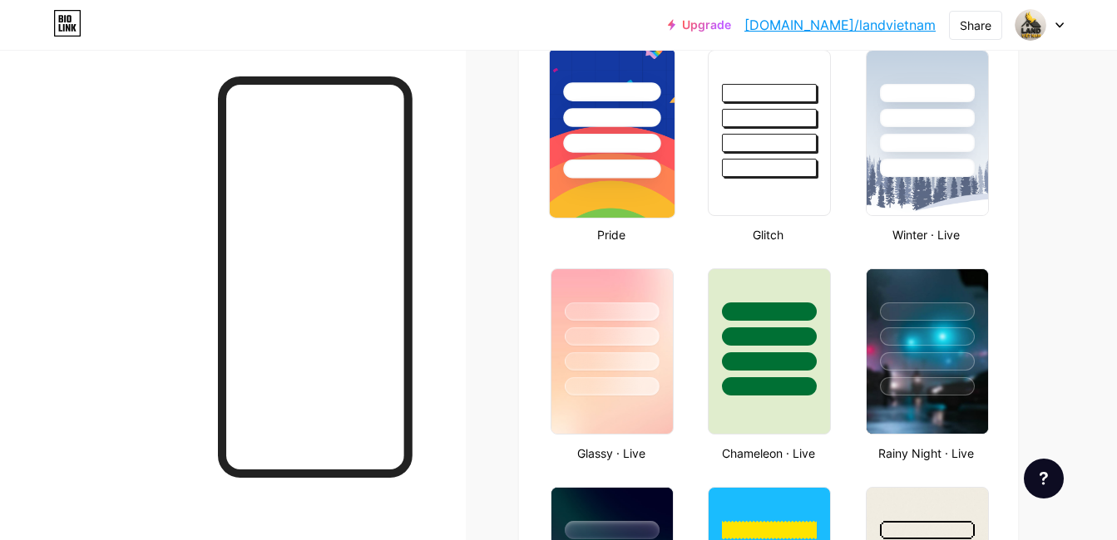
click at [616, 185] on img at bounding box center [612, 133] width 125 height 170
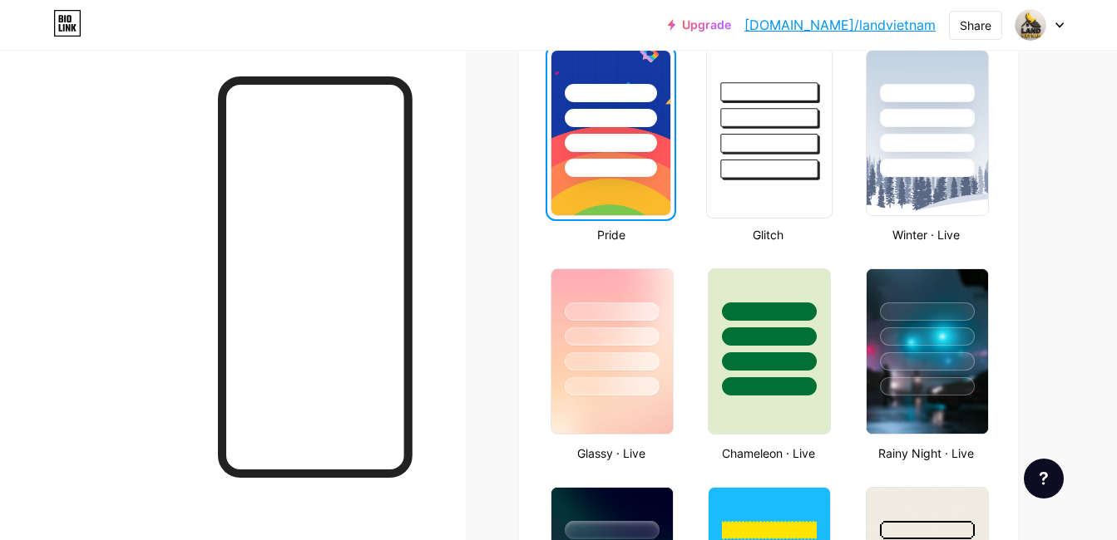
click at [783, 181] on div at bounding box center [769, 132] width 126 height 171
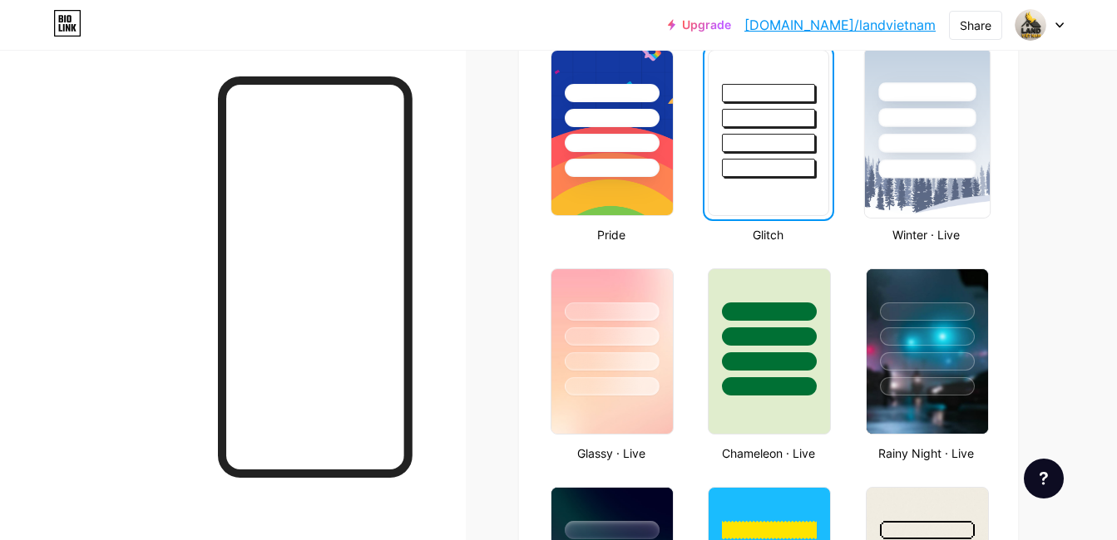
click at [891, 141] on div at bounding box center [926, 143] width 97 height 19
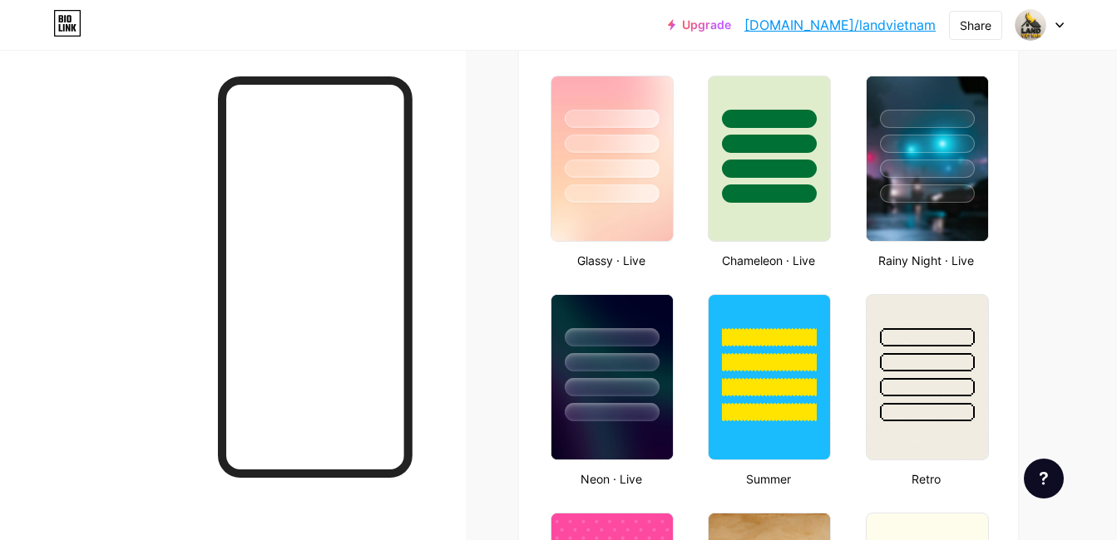
scroll to position [887, 0]
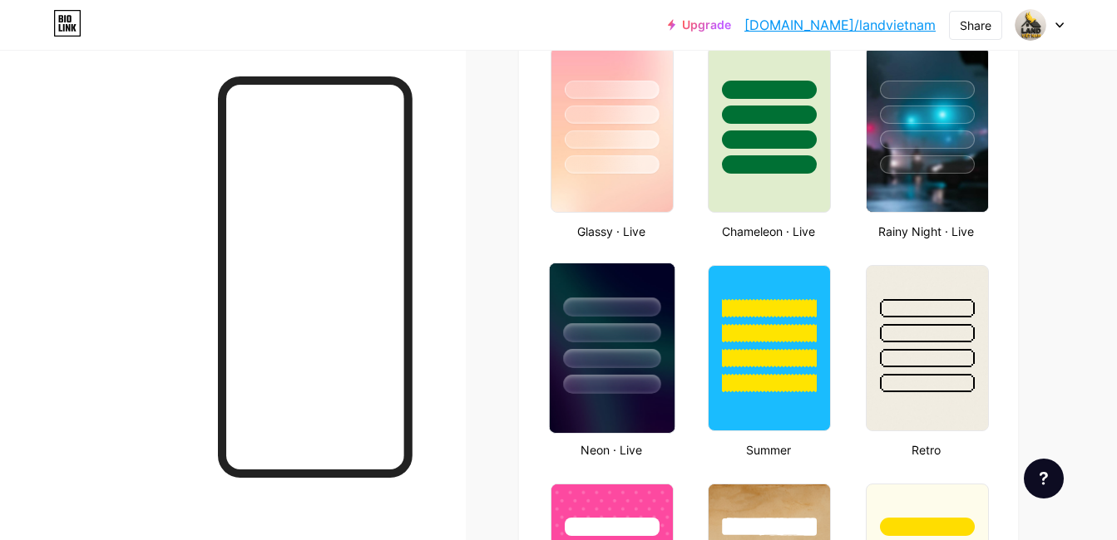
click at [652, 334] on div at bounding box center [611, 332] width 97 height 19
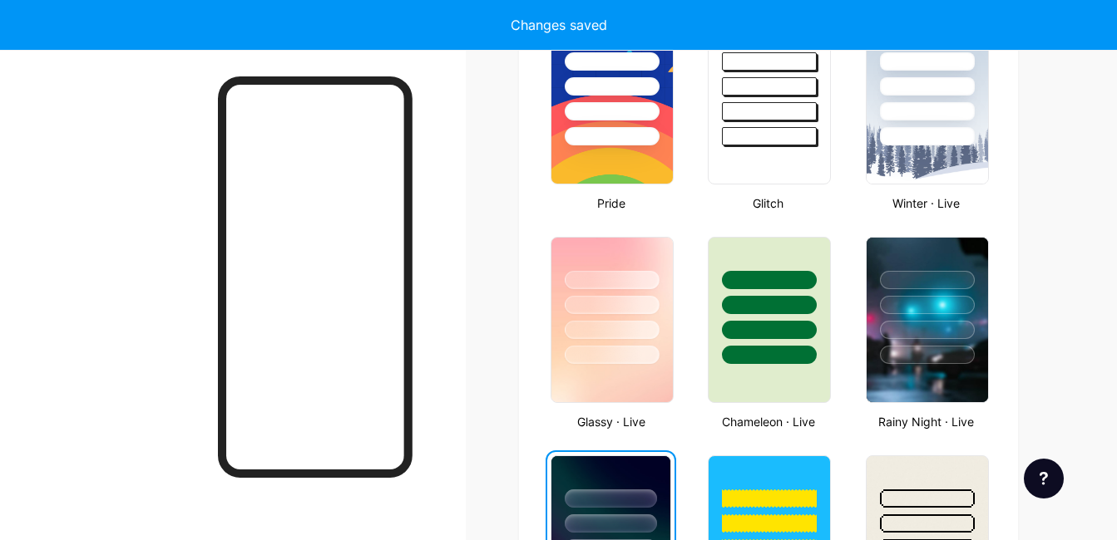
scroll to position [665, 0]
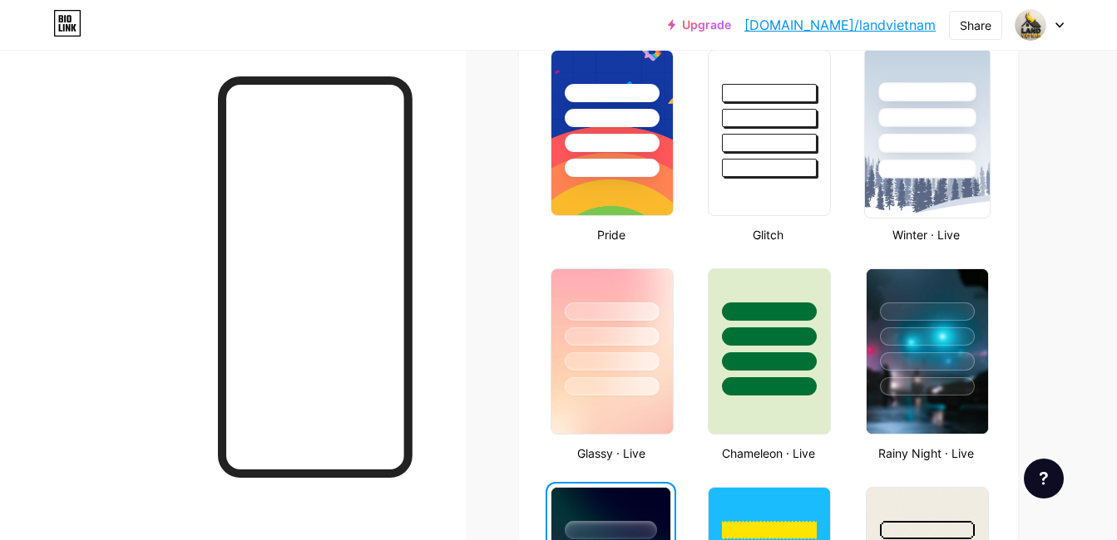
click at [900, 161] on div at bounding box center [926, 169] width 97 height 19
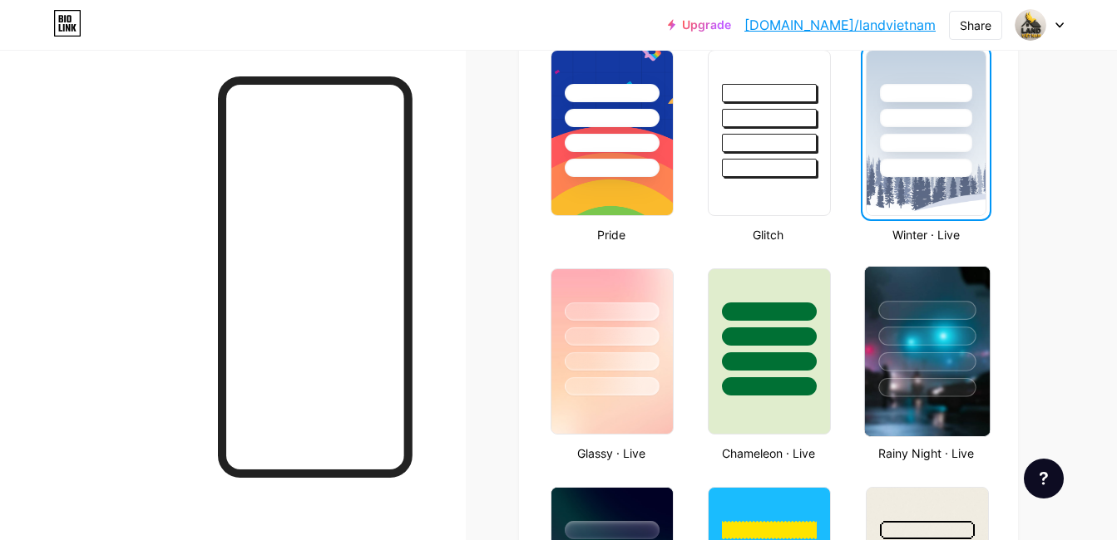
click at [935, 385] on div at bounding box center [926, 387] width 97 height 19
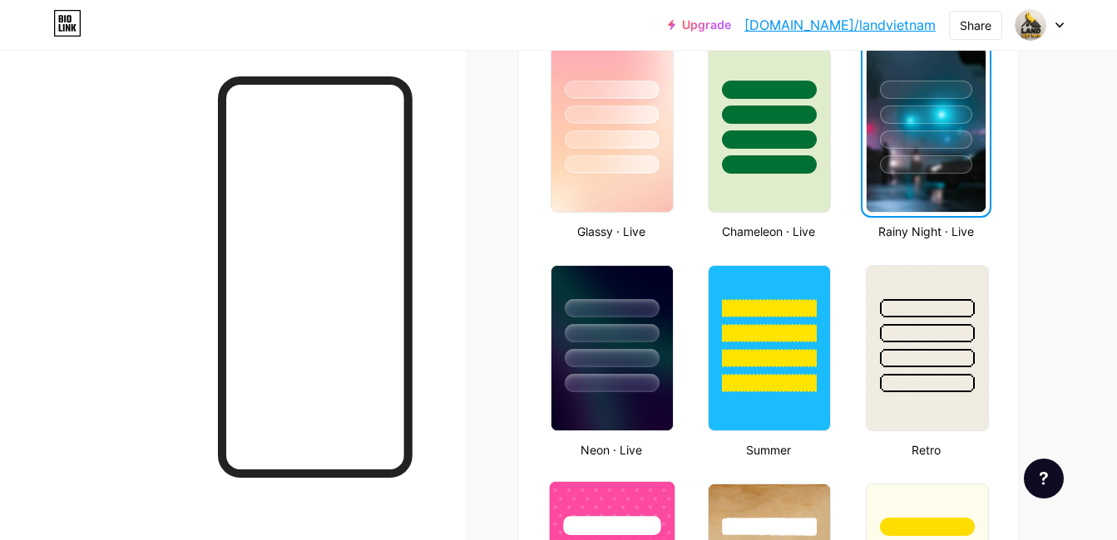
scroll to position [1108, 0]
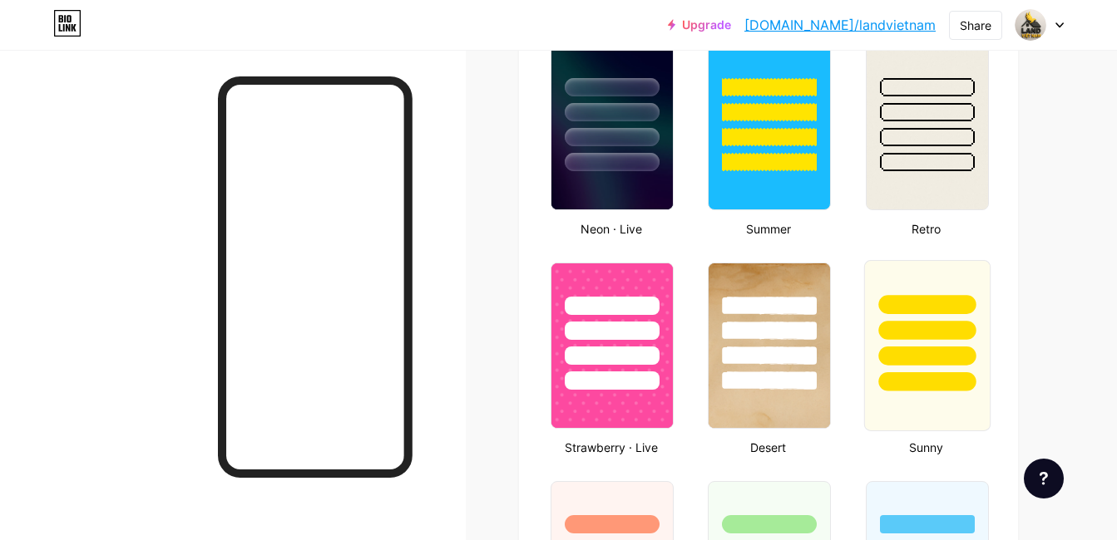
click at [974, 319] on div at bounding box center [926, 326] width 125 height 131
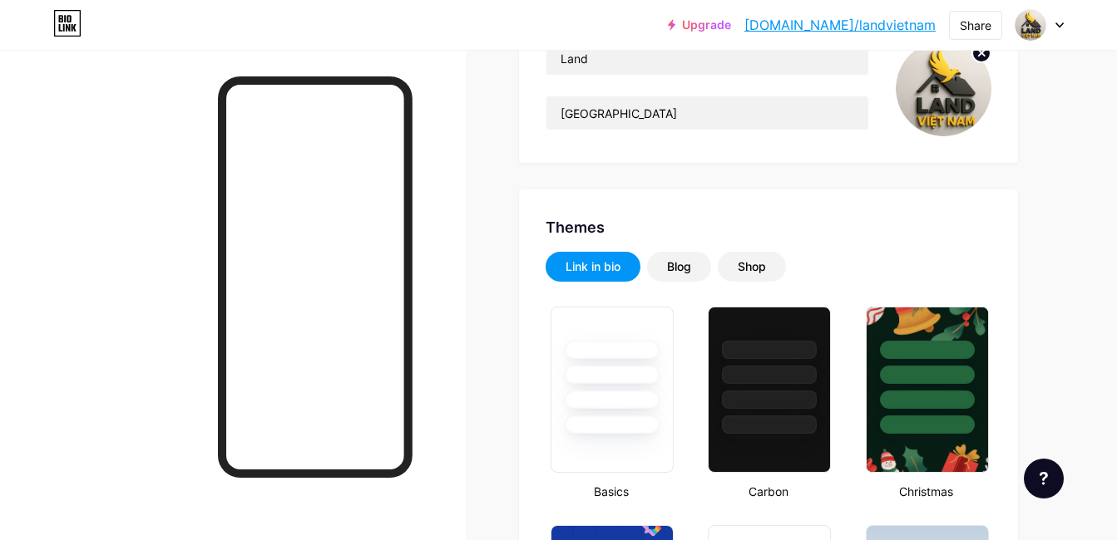
scroll to position [443, 0]
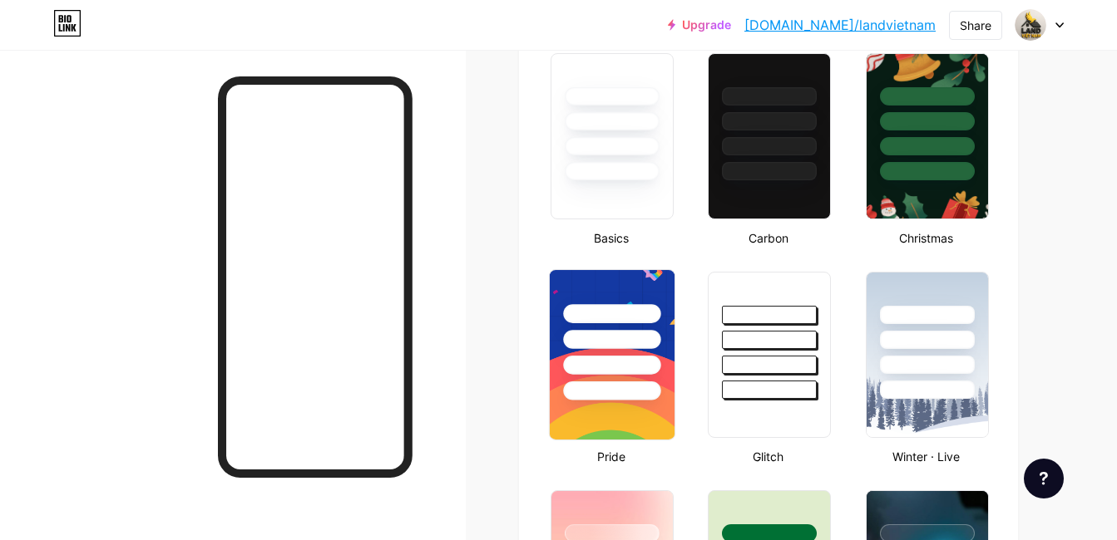
click at [606, 350] on div at bounding box center [612, 335] width 125 height 131
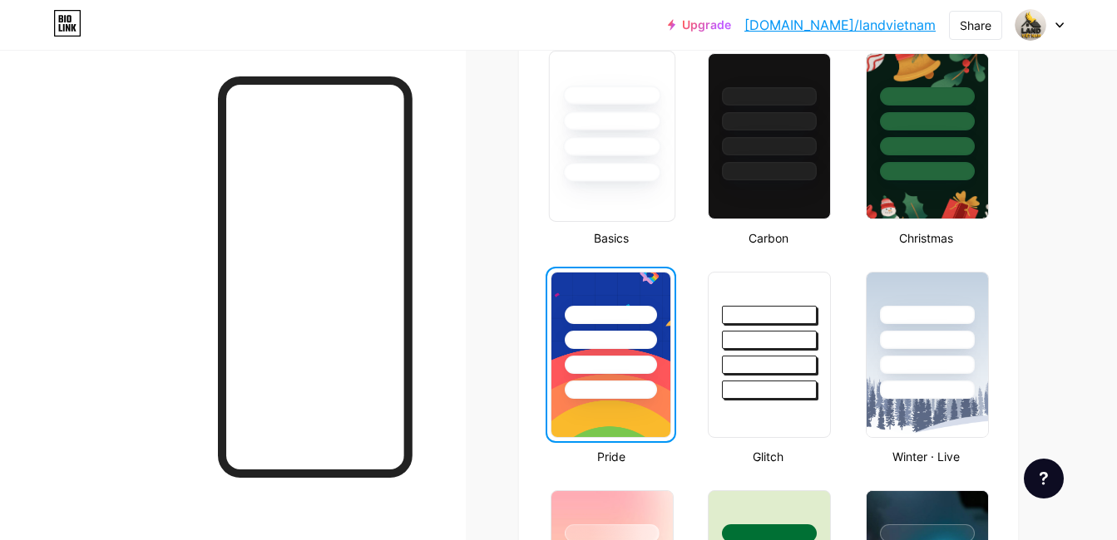
scroll to position [0, 0]
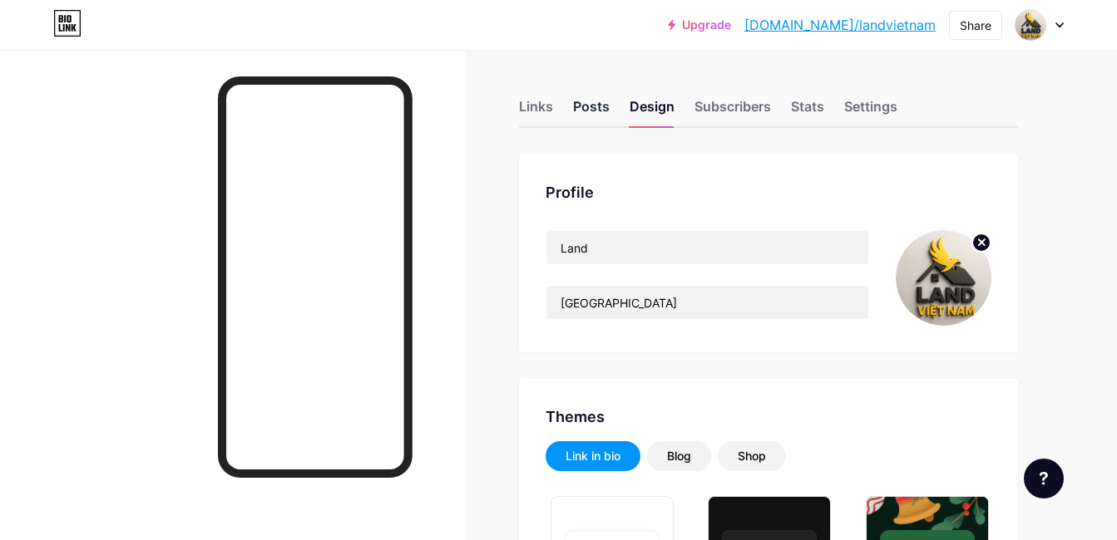
click at [598, 110] on div "Posts" at bounding box center [591, 111] width 37 height 30
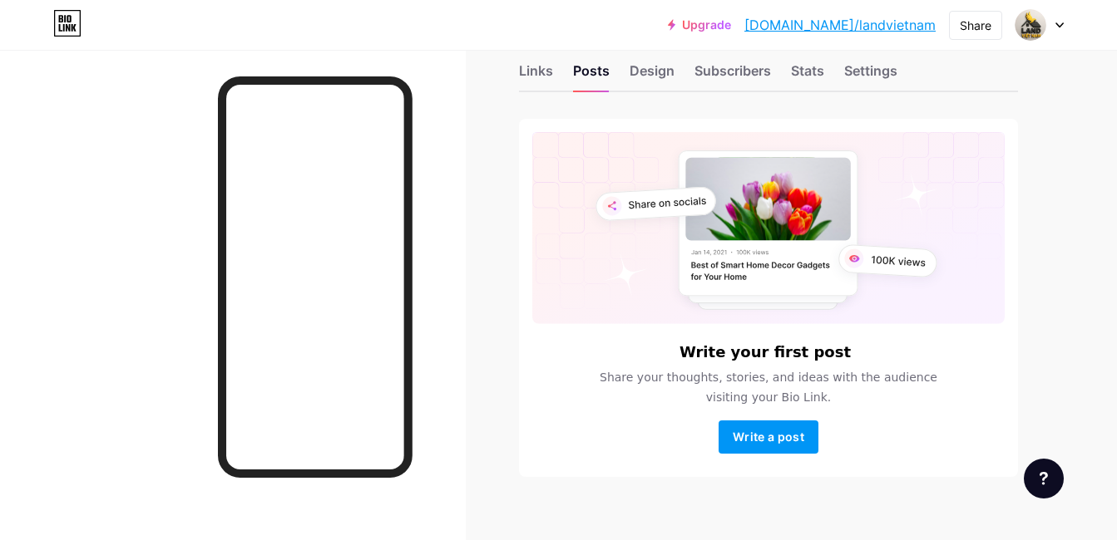
scroll to position [56, 0]
